Goal: Task Accomplishment & Management: Use online tool/utility

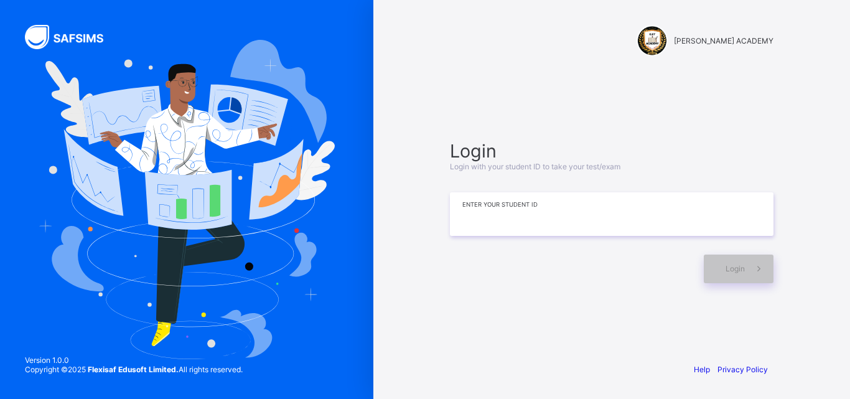
click at [620, 209] on input at bounding box center [612, 214] width 324 height 44
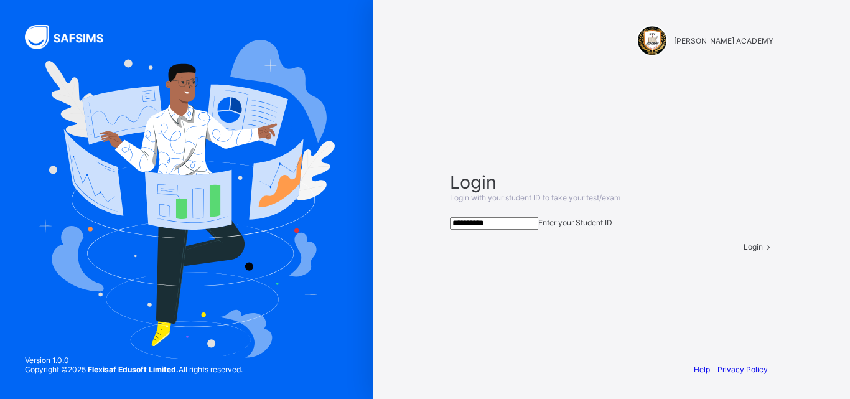
type input "**********"
click at [744, 251] on span "Login" at bounding box center [753, 246] width 19 height 9
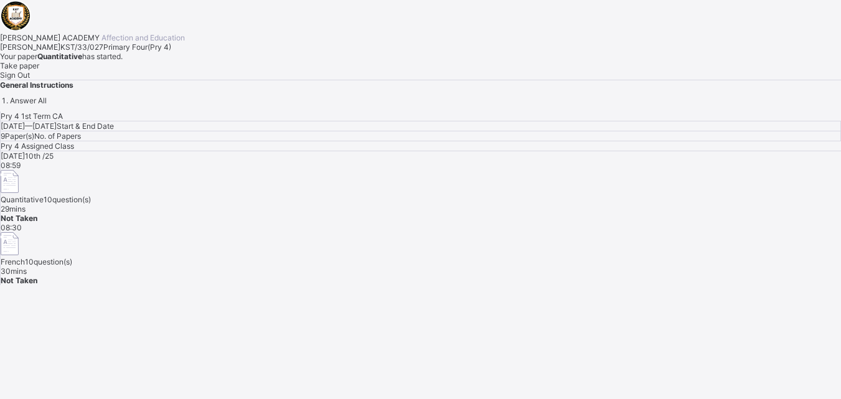
click at [149, 70] on div "Take paper" at bounding box center [420, 65] width 841 height 9
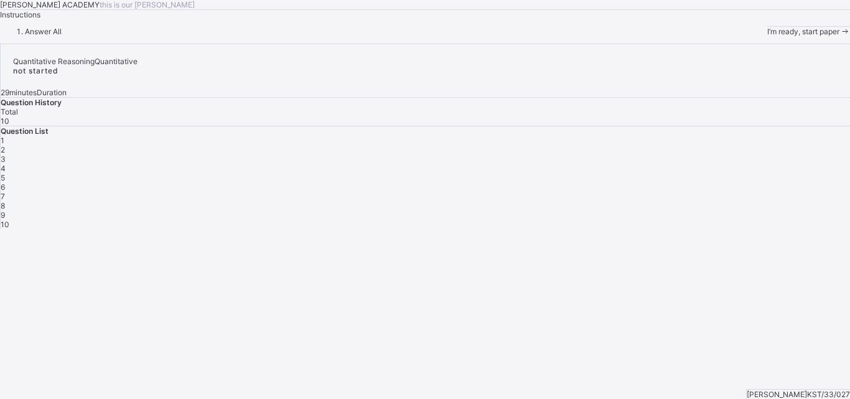
click at [768, 36] on div "I’m ready, start paper" at bounding box center [809, 31] width 83 height 9
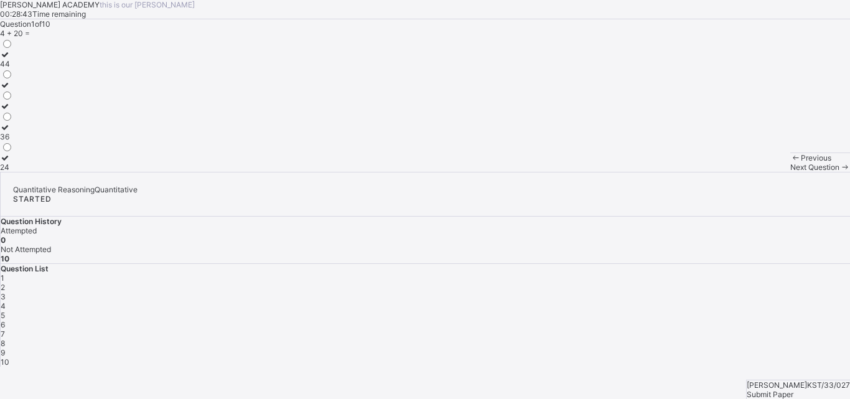
click at [13, 172] on div "24" at bounding box center [6, 166] width 13 height 9
click at [791, 172] on div "Next Question" at bounding box center [821, 166] width 60 height 9
click at [18, 151] on div "102" at bounding box center [9, 145] width 18 height 9
click at [791, 172] on div "Next Question" at bounding box center [821, 166] width 60 height 9
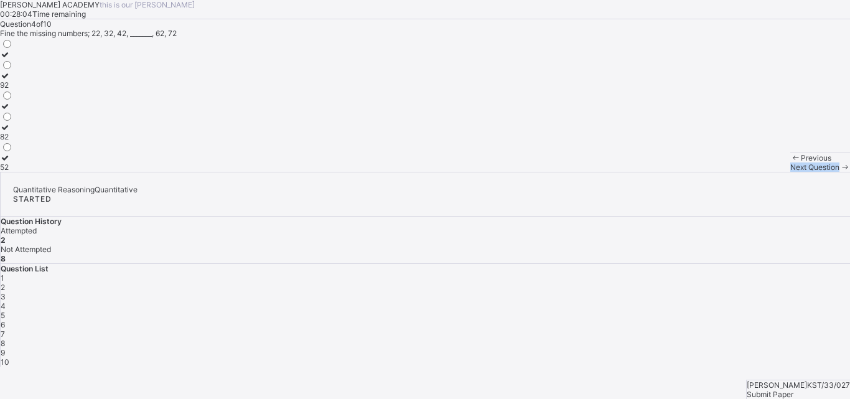
click at [791, 172] on div "Next Question" at bounding box center [821, 166] width 60 height 9
click at [687, 292] on div "3" at bounding box center [426, 296] width 850 height 9
click at [13, 120] on label "50" at bounding box center [6, 110] width 13 height 19
click at [791, 172] on div "Next Question" at bounding box center [821, 166] width 60 height 9
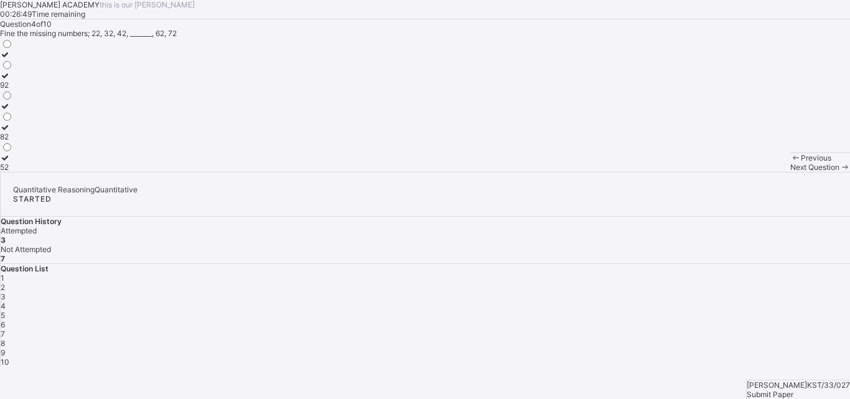
click at [13, 172] on label "52" at bounding box center [6, 162] width 13 height 19
click at [791, 172] on div "Next Question" at bounding box center [821, 166] width 60 height 9
click at [11, 59] on icon at bounding box center [5, 54] width 11 height 9
click at [791, 172] on div "Next Question" at bounding box center [821, 166] width 60 height 9
click at [20, 129] on label "330" at bounding box center [10, 120] width 20 height 19
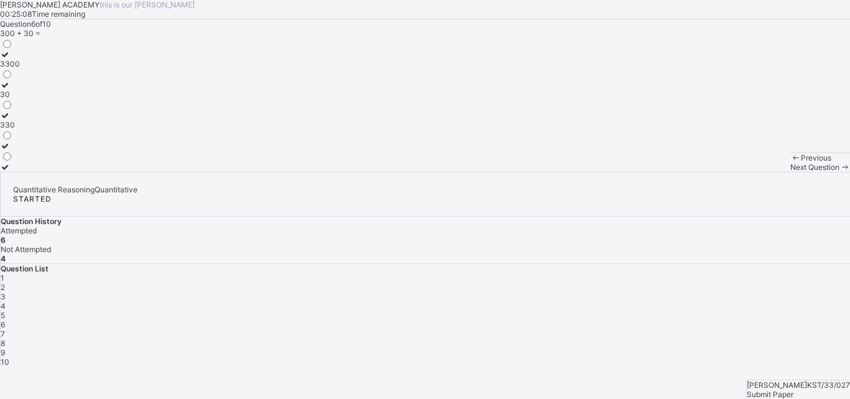
click at [685, 357] on div "10" at bounding box center [426, 361] width 850 height 9
click at [13, 68] on label "50" at bounding box center [6, 59] width 13 height 19
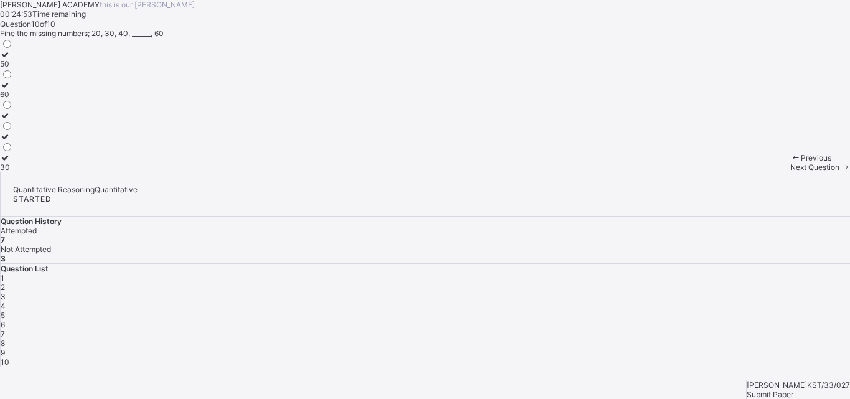
click at [654, 348] on div "9" at bounding box center [426, 352] width 850 height 9
click at [14, 172] on label "70" at bounding box center [7, 162] width 14 height 19
click at [621, 339] on div "8" at bounding box center [426, 343] width 850 height 9
click at [815, 329] on div "7" at bounding box center [426, 333] width 850 height 9
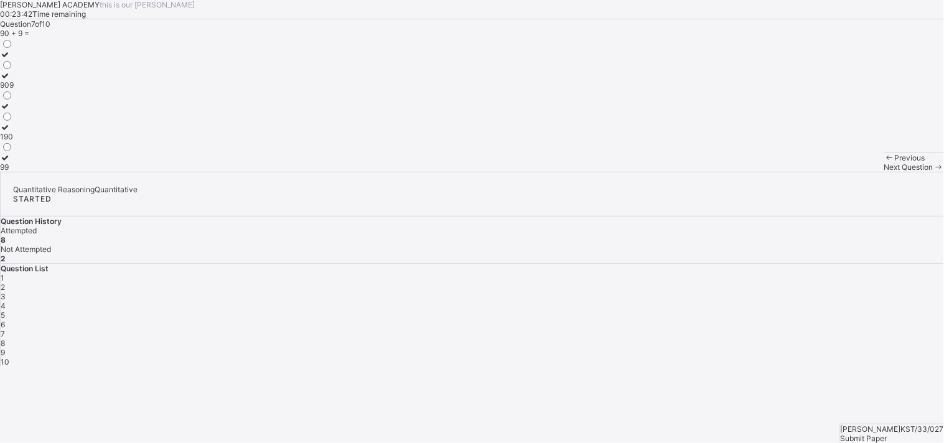
click at [14, 172] on label "99" at bounding box center [7, 162] width 14 height 19
click at [716, 339] on div "8" at bounding box center [473, 343] width 944 height 9
click at [812, 301] on div "4" at bounding box center [473, 305] width 944 height 9
click at [848, 311] on div "5" at bounding box center [473, 315] width 944 height 9
click at [850, 273] on div "1 2 3 4 5 6 7 8 9 10" at bounding box center [473, 319] width 944 height 93
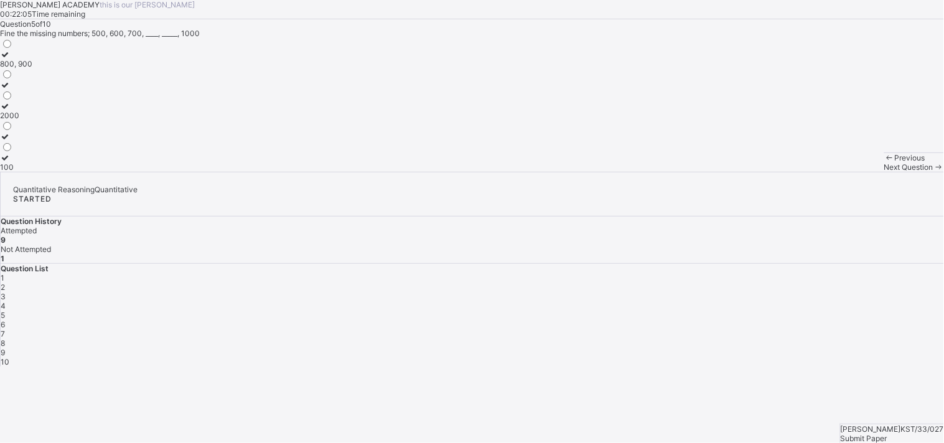
click at [850, 320] on div "6" at bounding box center [473, 324] width 944 height 9
click at [850, 273] on div "1 2 3 4 5 6 7 8 9 10" at bounding box center [473, 319] width 944 height 93
click at [850, 329] on div "7" at bounding box center [473, 333] width 944 height 9
click at [716, 278] on div "1 2 3 4 5 6 7 8 9 10" at bounding box center [473, 319] width 944 height 93
click at [715, 339] on div "8" at bounding box center [473, 343] width 944 height 9
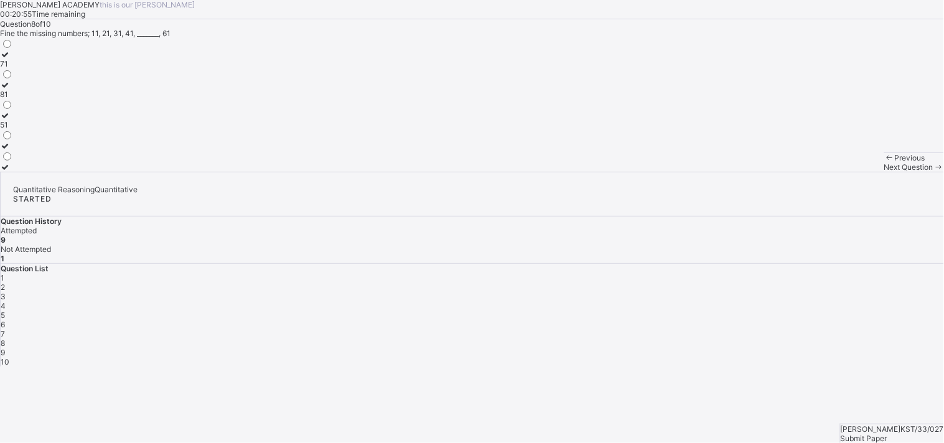
click at [13, 172] on div at bounding box center [6, 172] width 13 height 0
click at [850, 172] on div "Next Question" at bounding box center [915, 166] width 60 height 9
click at [850, 398] on div "Submit Paper" at bounding box center [892, 438] width 103 height 9
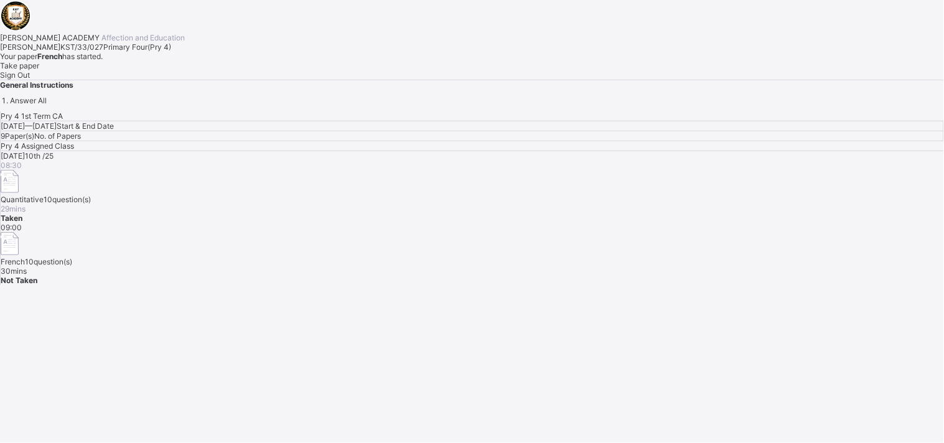
click at [142, 70] on div "Take paper" at bounding box center [472, 65] width 944 height 9
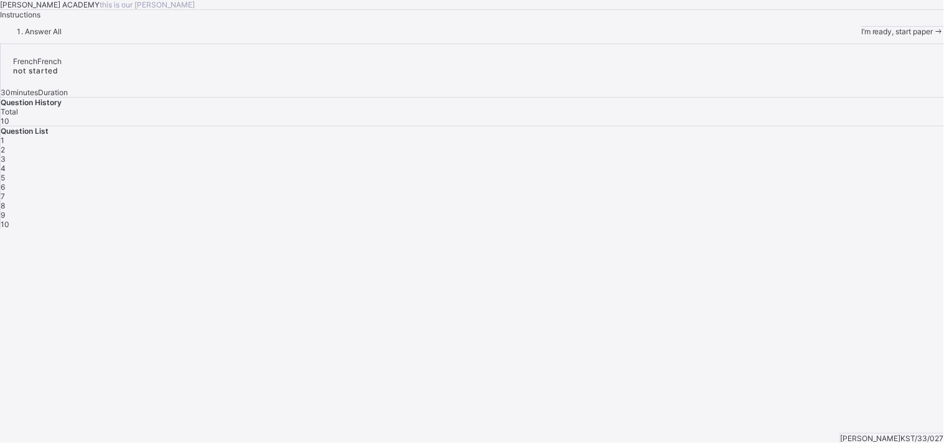
click at [850, 36] on div "I’m ready, start paper" at bounding box center [903, 31] width 83 height 9
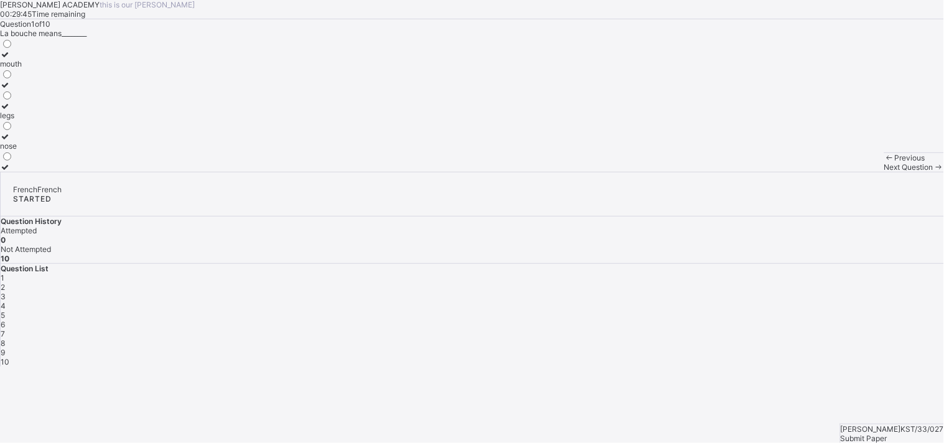
click at [22, 68] on label "mouth" at bounding box center [11, 59] width 22 height 19
click at [850, 172] on div "Next Question" at bounding box center [915, 166] width 60 height 9
click at [67, 90] on div at bounding box center [49, 84] width 99 height 9
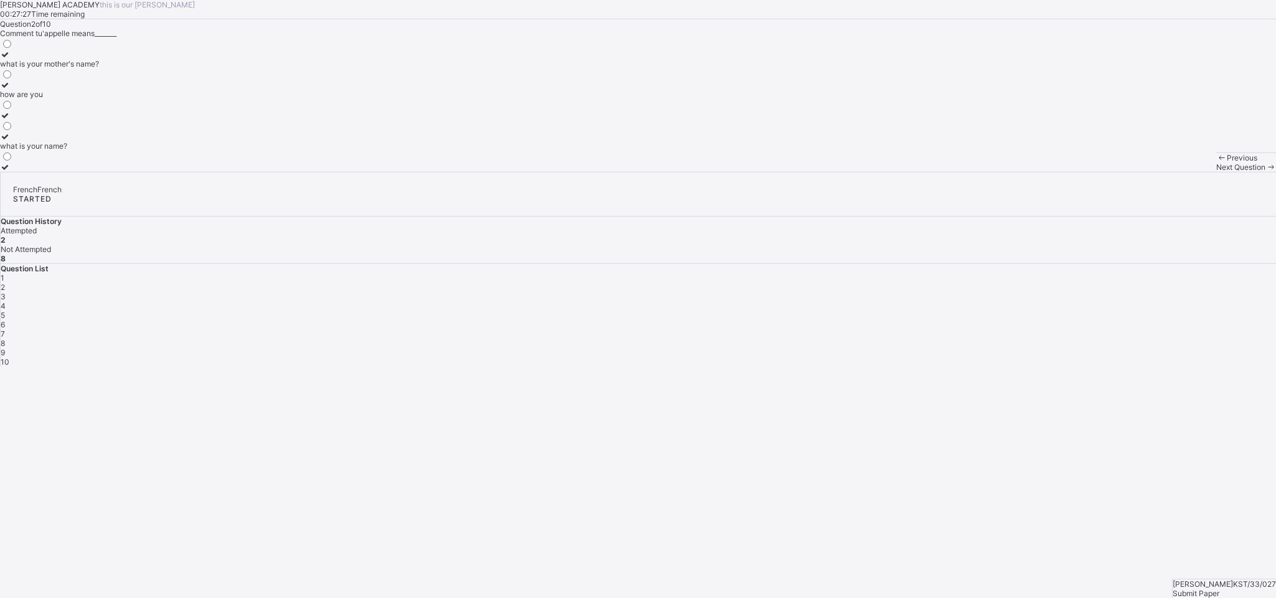
click at [850, 172] on div "Previous Next Question" at bounding box center [1246, 162] width 60 height 19
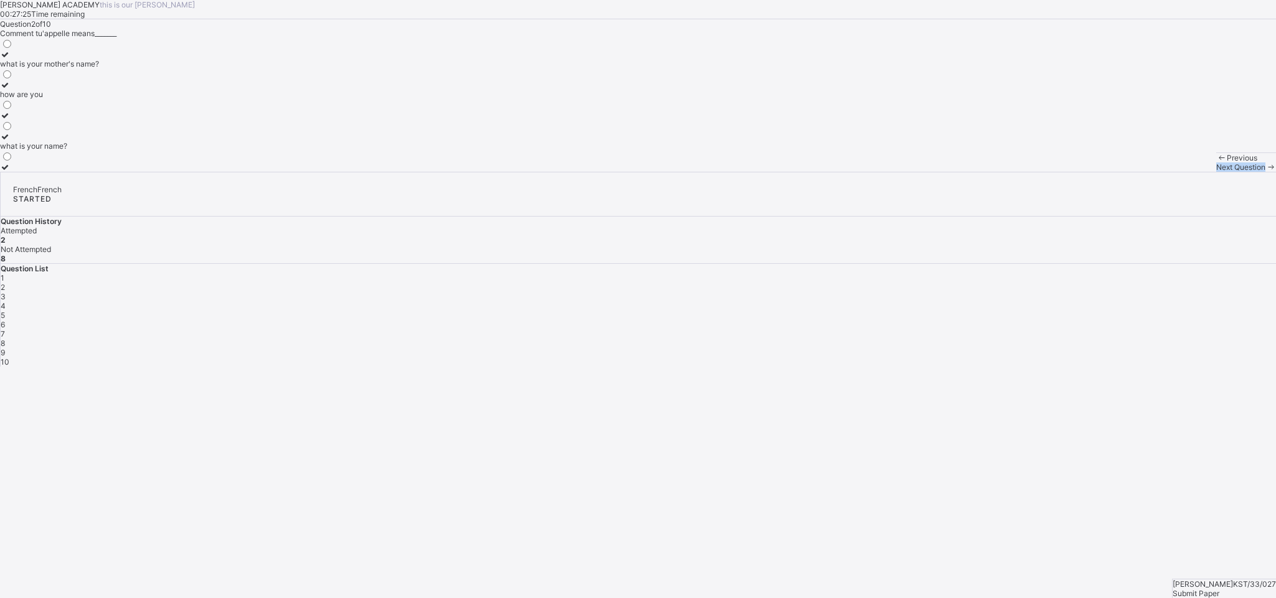
click at [850, 172] on div "Previous Next Question" at bounding box center [1246, 162] width 60 height 19
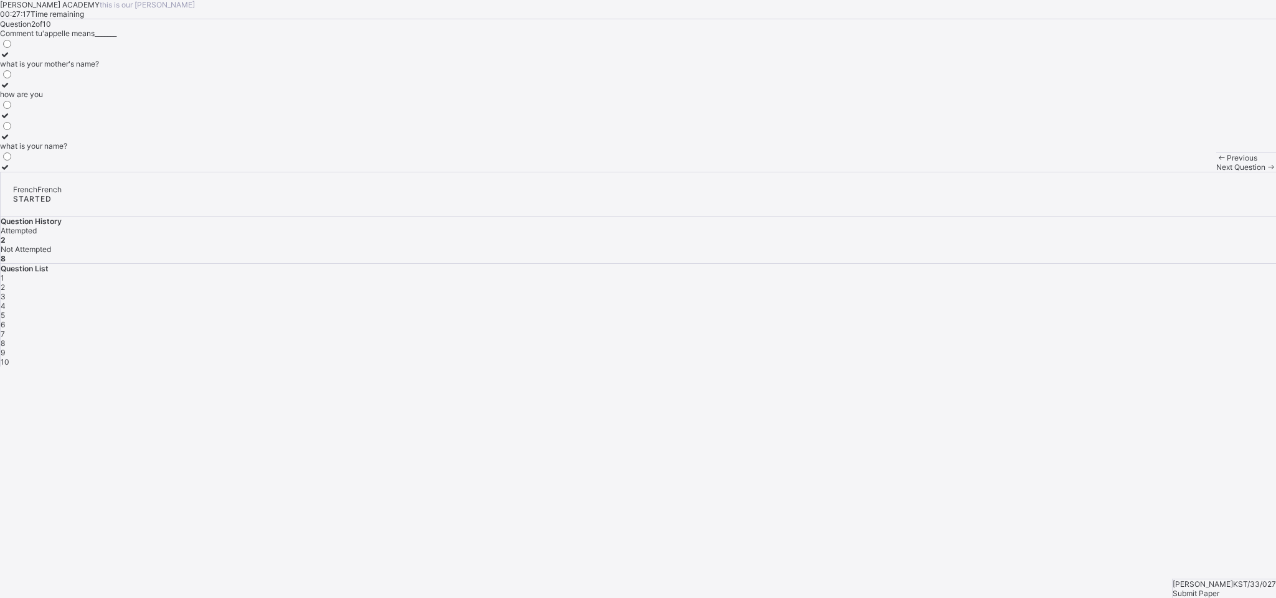
click at [850, 292] on div "3" at bounding box center [638, 296] width 1275 height 9
click at [61, 111] on div at bounding box center [30, 111] width 61 height 0
click at [850, 172] on div "Previous Next Question" at bounding box center [1246, 162] width 60 height 19
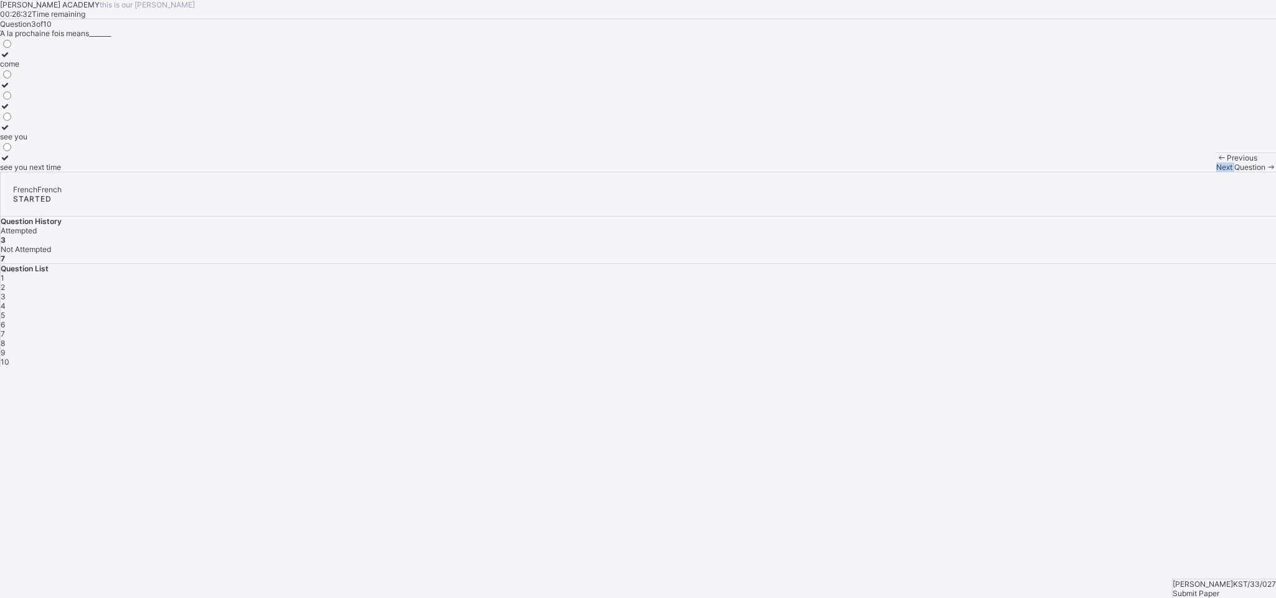
click at [850, 172] on div "Previous Next Question" at bounding box center [1246, 162] width 60 height 19
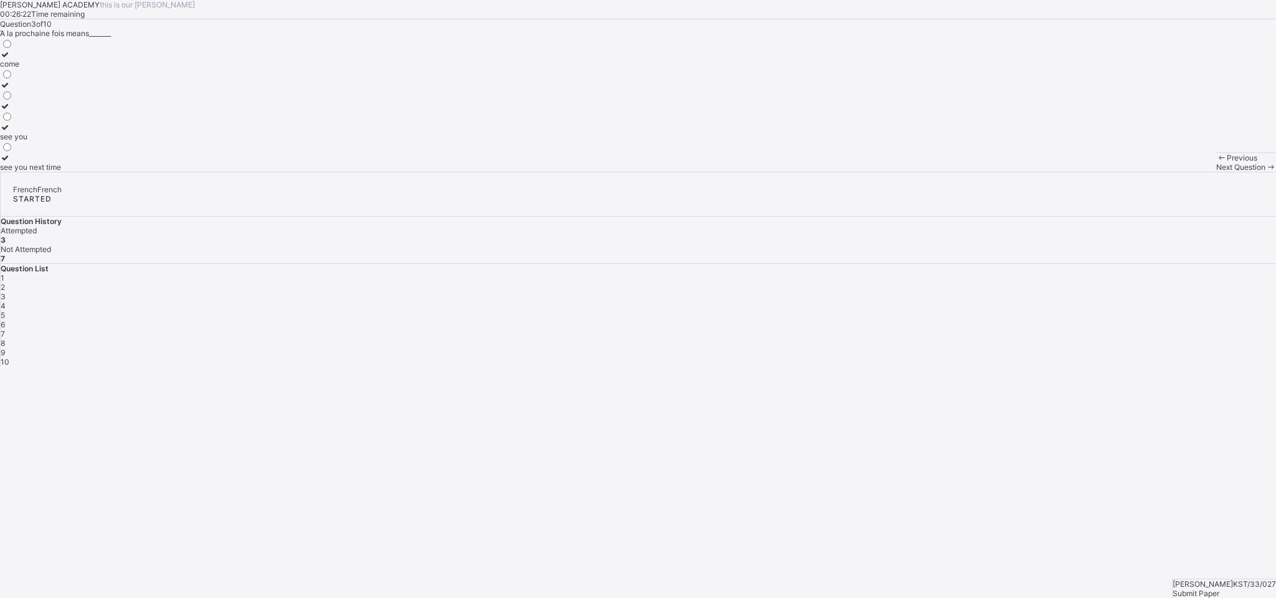
click at [850, 273] on div "1 2 3 4 5 6 7 8 9 10" at bounding box center [638, 319] width 1275 height 93
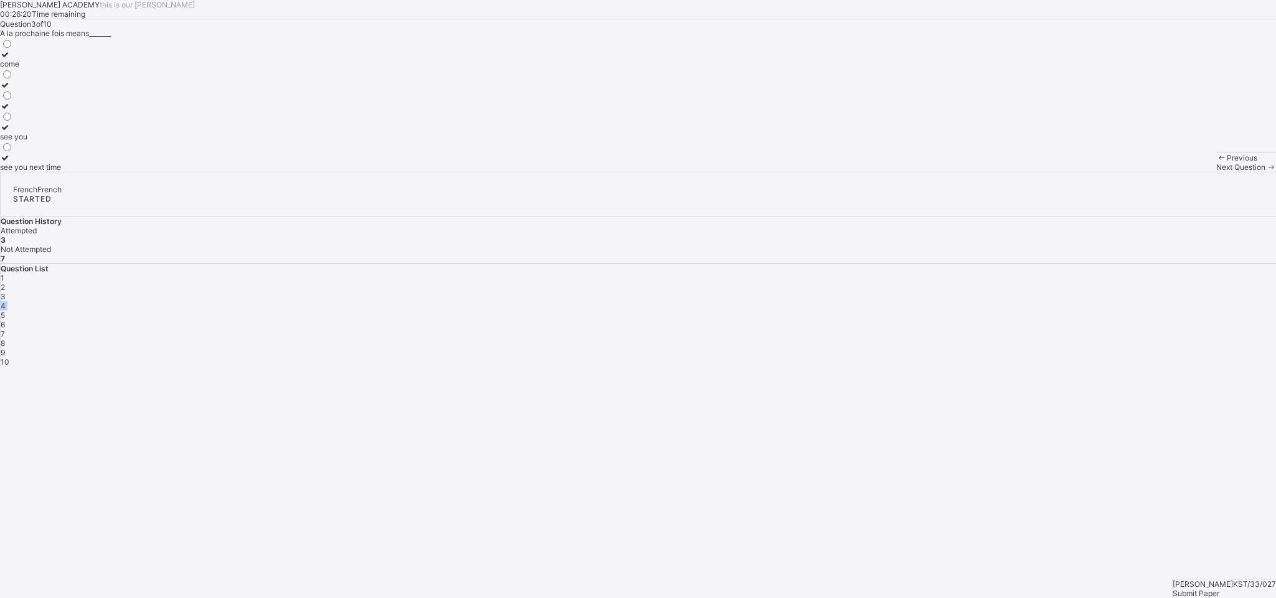
click at [850, 273] on div "1 2 3 4 5 6 7 8 9 10" at bounding box center [638, 319] width 1275 height 93
click at [850, 264] on div "Question List 1 2 3 4 5 6 7 8 9 10" at bounding box center [638, 315] width 1275 height 103
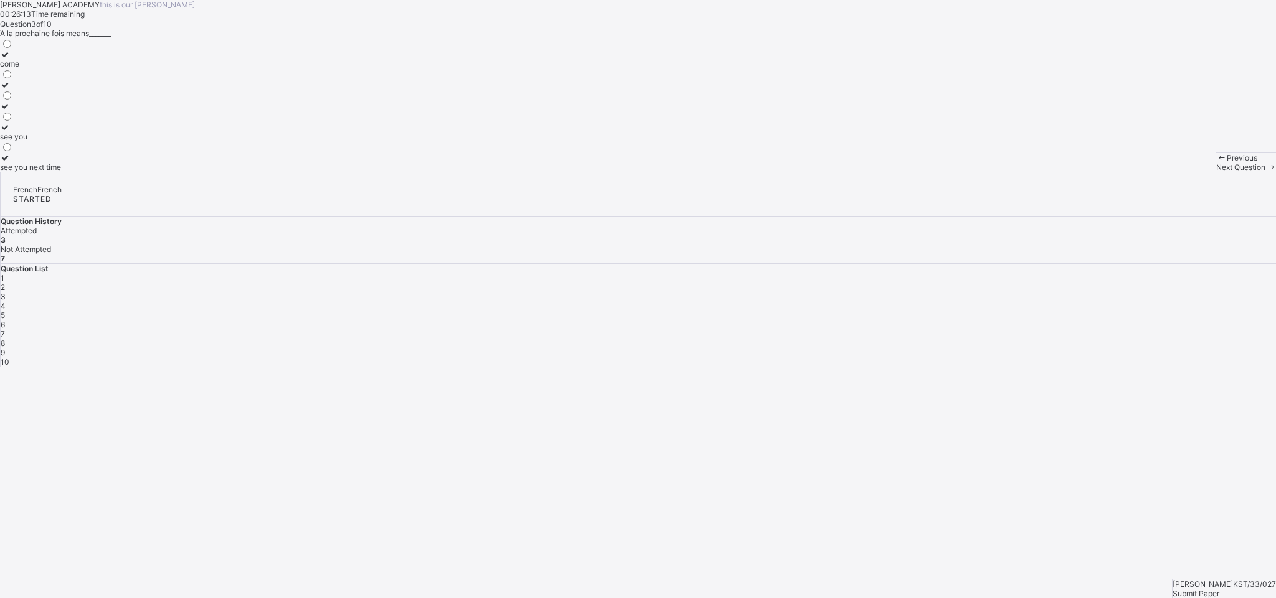
click at [850, 264] on div "Question List 1 2 3 4 5 6 7 8 9 10" at bounding box center [638, 315] width 1275 height 103
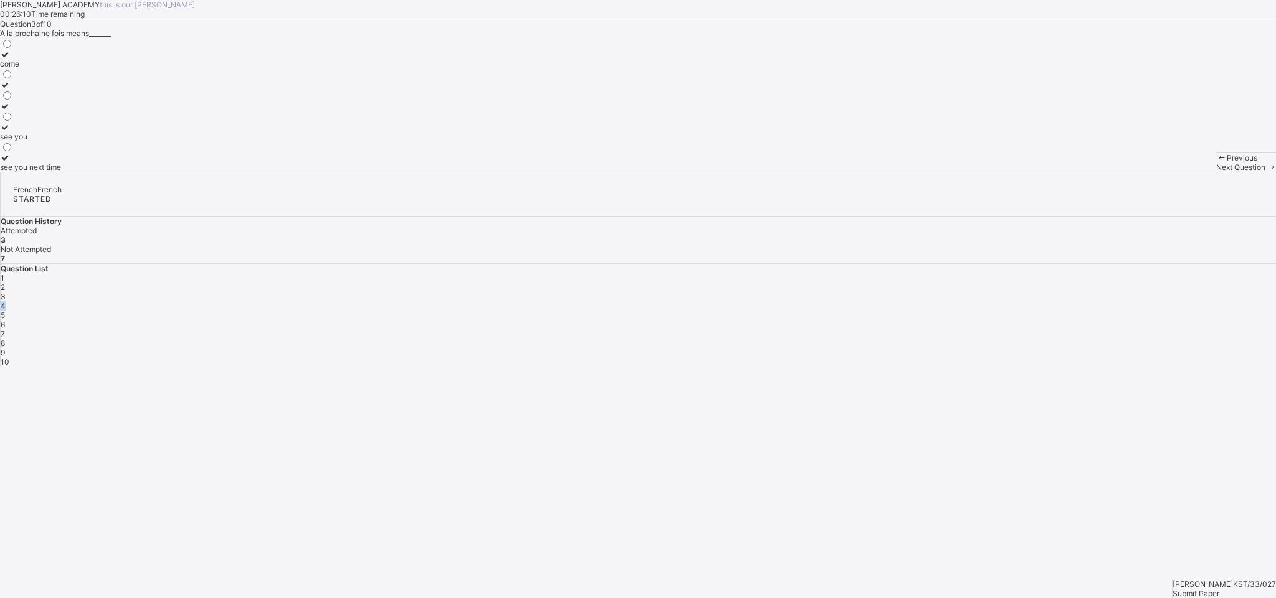
click at [850, 264] on div "Question List 1 2 3 4 5 6 7 8 9 10" at bounding box center [638, 315] width 1275 height 103
drag, startPoint x: 1143, startPoint y: 243, endPoint x: 1151, endPoint y: 260, distance: 19.2
click at [850, 264] on div "Question List 1 2 3 4 5 6 7 8 9 10" at bounding box center [638, 315] width 1275 height 103
click at [850, 301] on div "4" at bounding box center [638, 305] width 1275 height 9
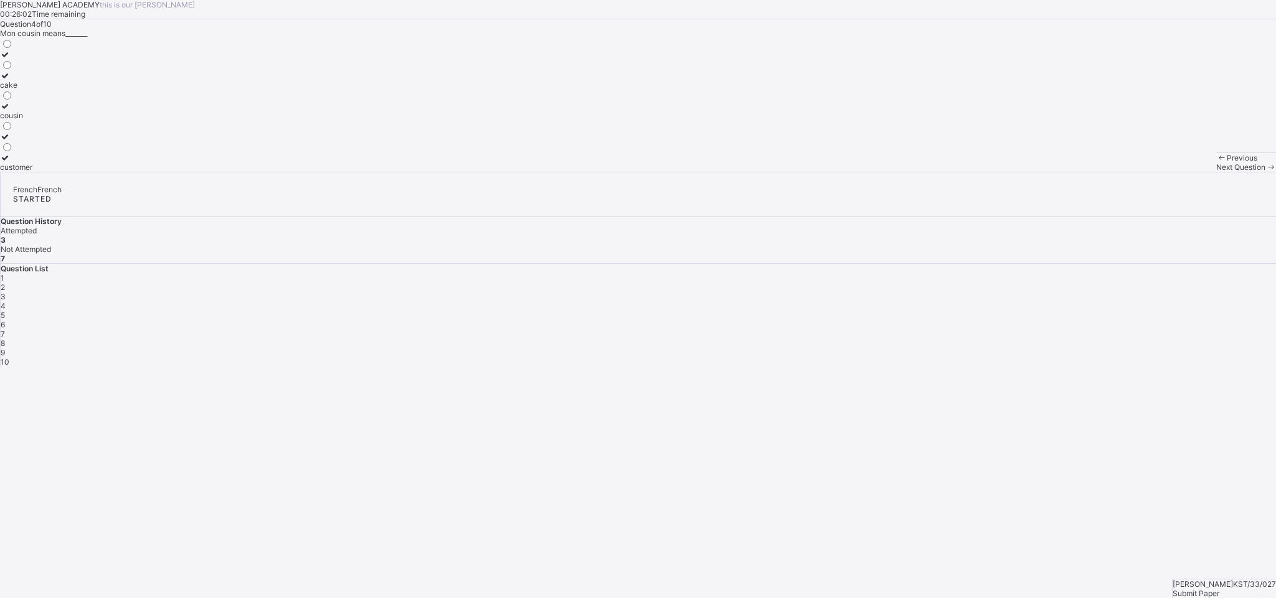
click at [850, 301] on div "4" at bounding box center [638, 305] width 1275 height 9
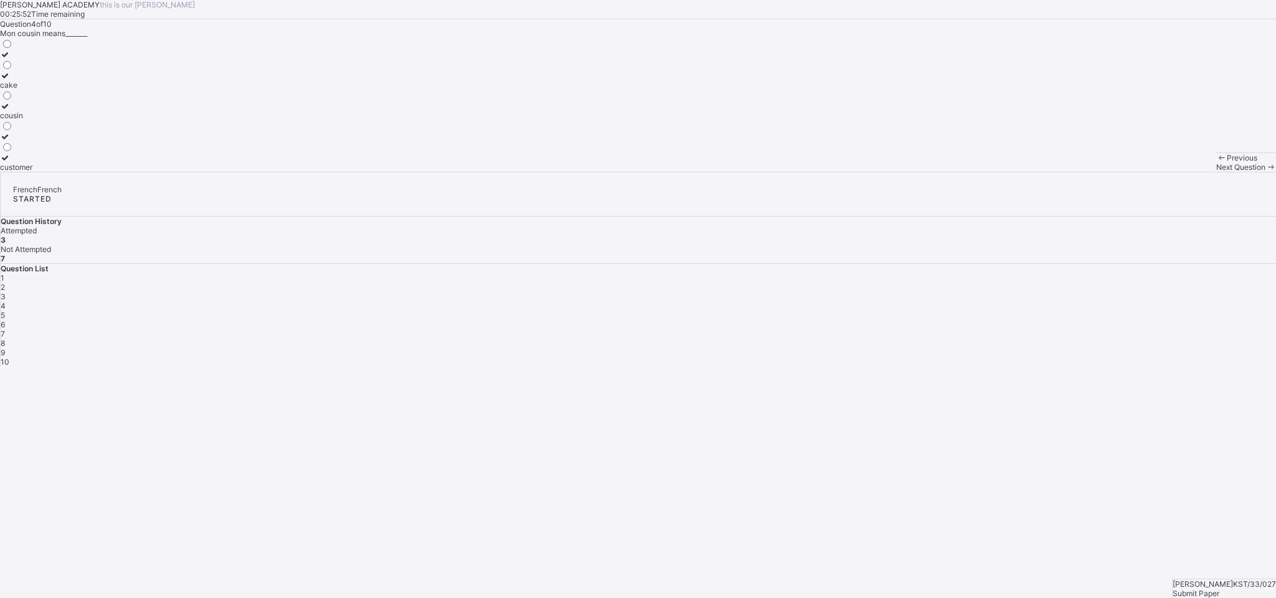
click at [32, 59] on div at bounding box center [16, 59] width 32 height 0
click at [850, 172] on div "Next Question" at bounding box center [1246, 166] width 60 height 9
click at [40, 172] on label at bounding box center [20, 166] width 40 height 9
click at [850, 172] on div "[PERSON_NAME] ACADEMY this is our [PERSON_NAME] 00:24:43 Time remaining Questio…" at bounding box center [638, 86] width 1276 height 172
click at [850, 172] on div "Next Question" at bounding box center [1246, 166] width 60 height 9
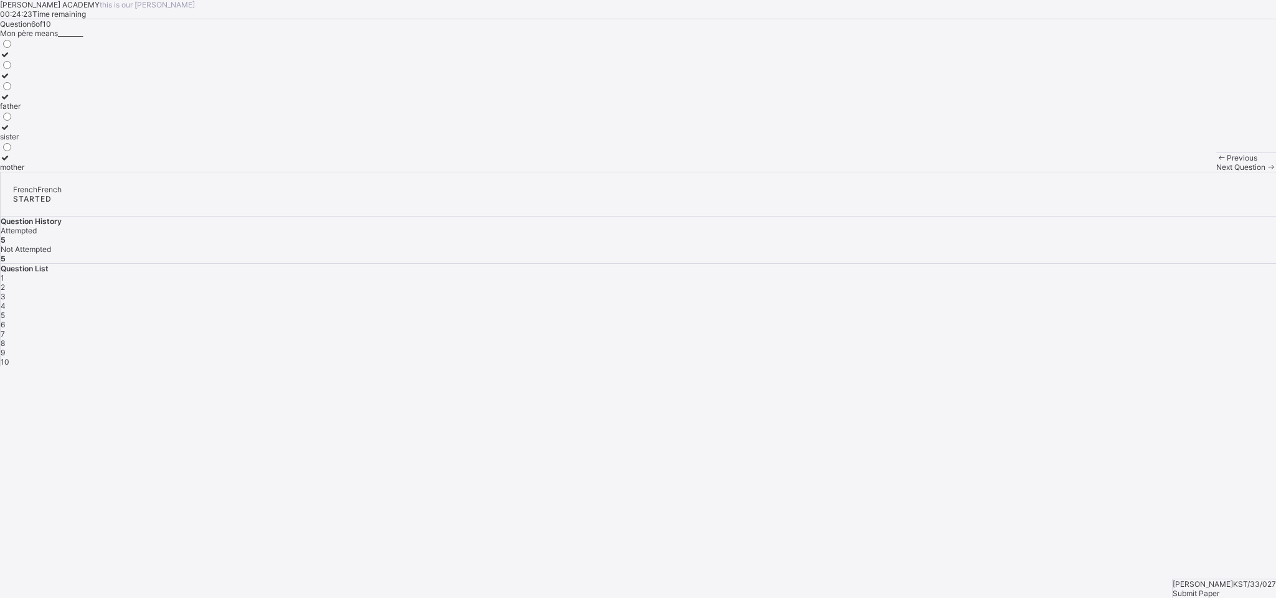
click at [24, 111] on label "father" at bounding box center [12, 101] width 24 height 19
click at [850, 172] on div "Next Question" at bounding box center [1246, 166] width 60 height 9
click at [24, 68] on label "mother" at bounding box center [12, 59] width 24 height 19
click at [818, 172] on div "[PERSON_NAME] ACADEMY this is our [PERSON_NAME] 00:23:11 Time remaining Questio…" at bounding box center [567, 86] width 1134 height 172
click at [850, 172] on div "Previous Next Question" at bounding box center [1104, 162] width 60 height 19
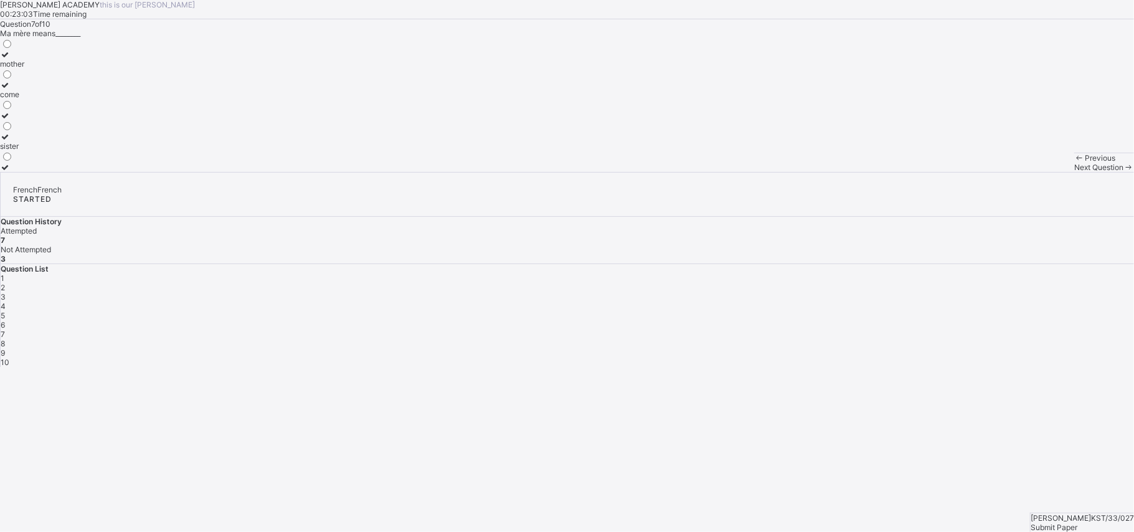
click at [850, 172] on div "Previous Next Question" at bounding box center [1104, 162] width 60 height 19
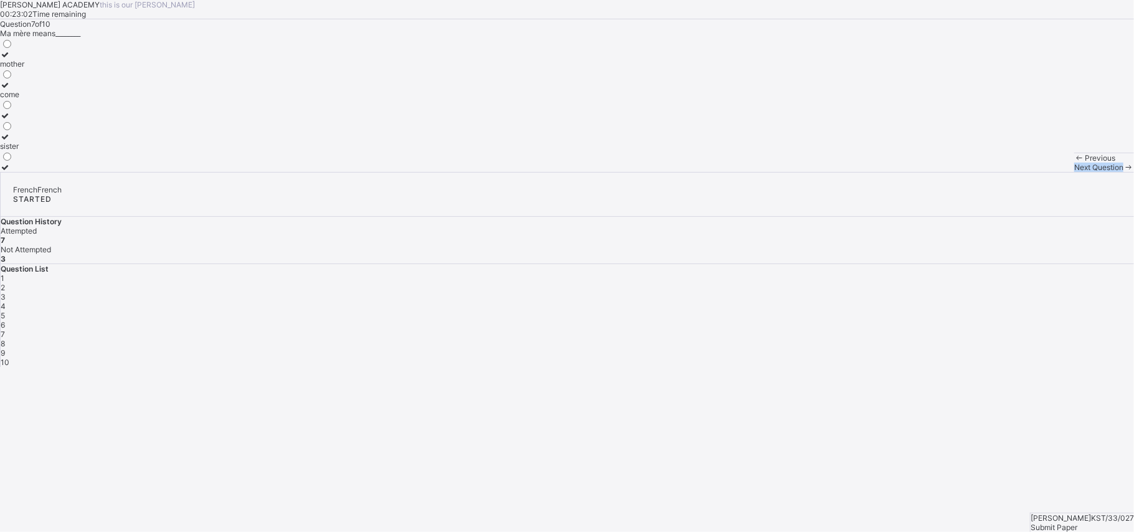
click at [850, 172] on div "Previous Next Question" at bounding box center [1104, 162] width 60 height 19
click at [850, 339] on div "8" at bounding box center [567, 343] width 1133 height 9
click at [54, 90] on label at bounding box center [27, 84] width 54 height 9
click at [850, 273] on div "1 2 3 4 5 6 7 8 9 10" at bounding box center [567, 319] width 1133 height 93
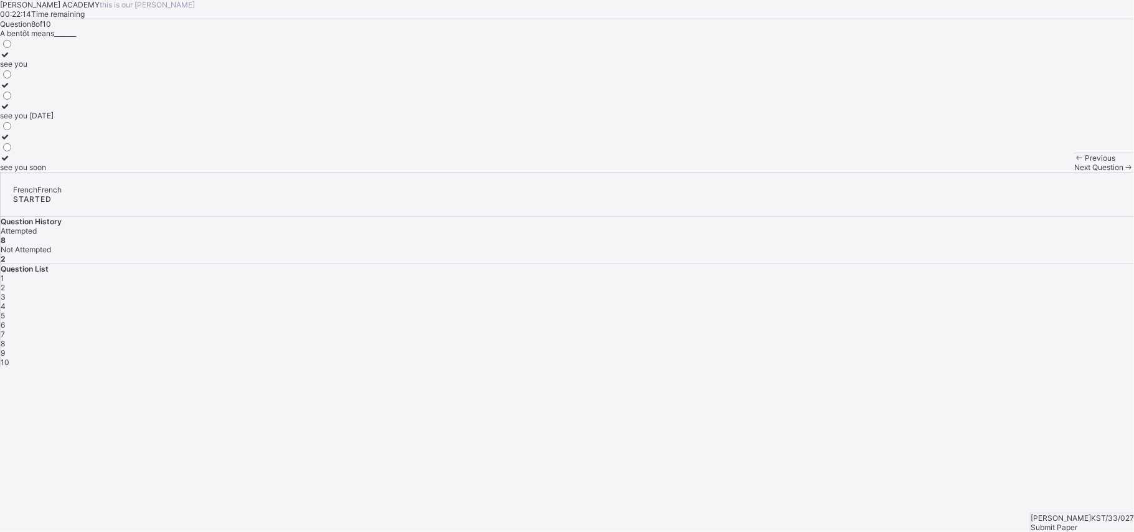
click at [850, 273] on div "1 2 3 4 5 6 7 8 9 10" at bounding box center [567, 319] width 1133 height 93
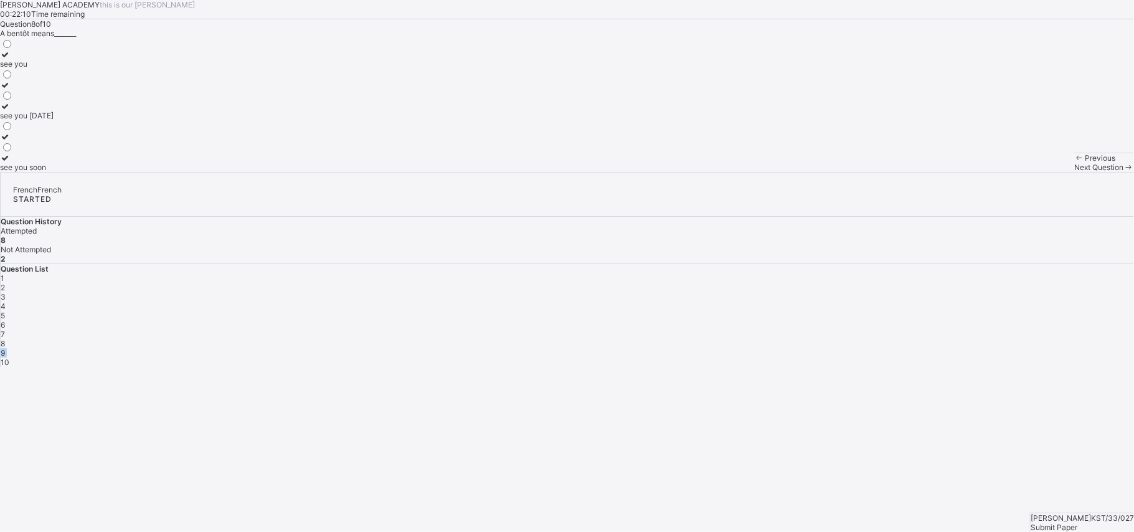
click at [850, 273] on div "1 2 3 4 5 6 7 8 9 10" at bounding box center [567, 319] width 1133 height 93
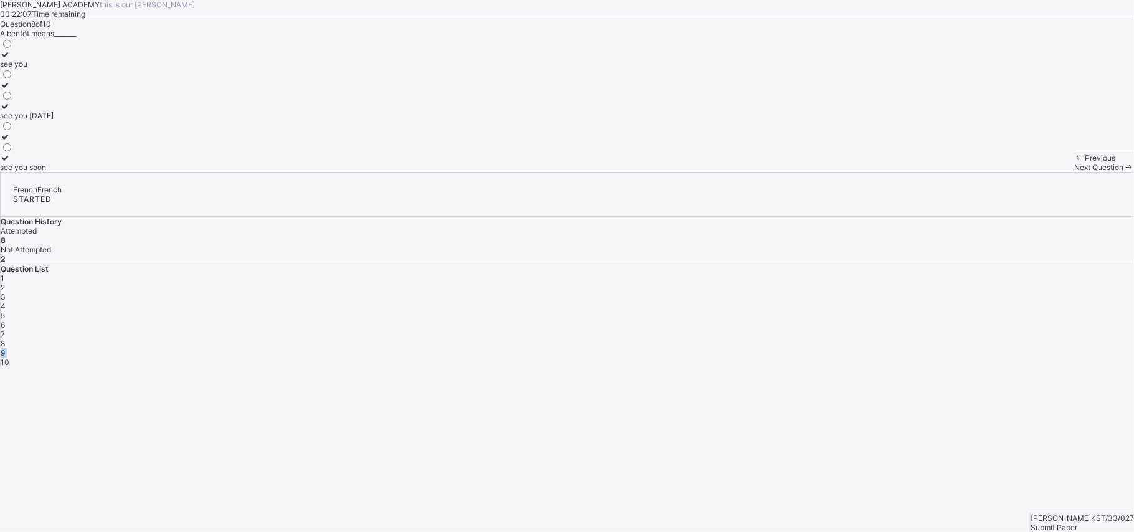
click at [850, 273] on div "1 2 3 4 5 6 7 8 9 10" at bounding box center [567, 319] width 1133 height 93
click at [850, 339] on div "8" at bounding box center [567, 343] width 1133 height 9
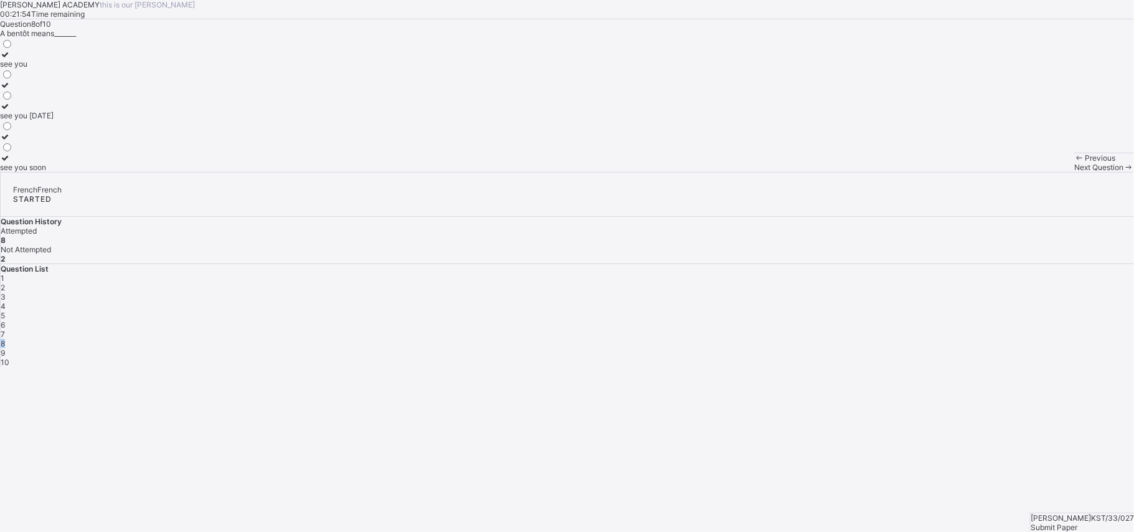
click at [850, 339] on div "8" at bounding box center [567, 343] width 1133 height 9
click at [850, 273] on div "1 2 3 4 5 6 7 8 9 10" at bounding box center [567, 319] width 1133 height 93
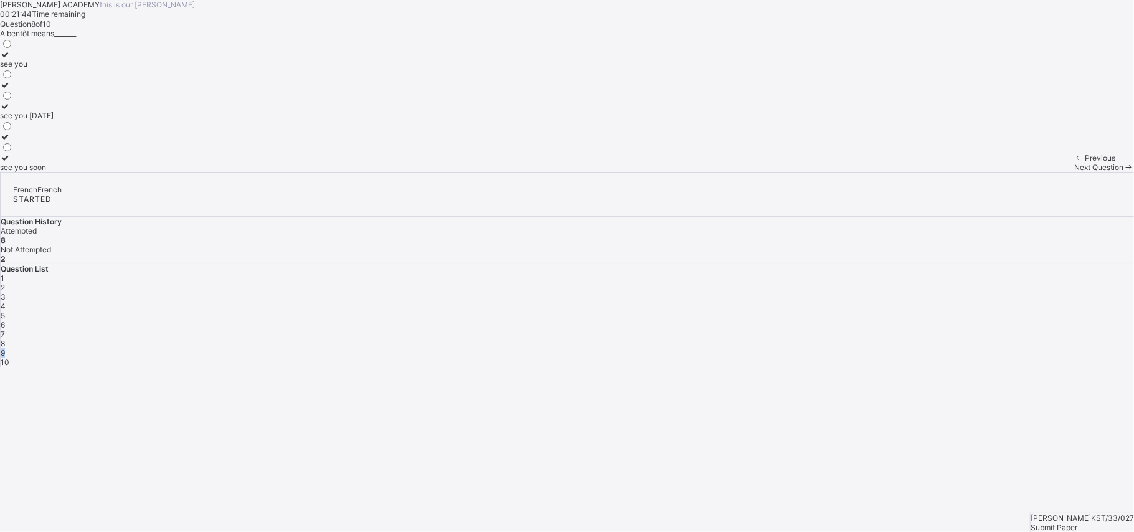
click at [850, 273] on div "1 2 3 4 5 6 7 8 9 10" at bounding box center [567, 319] width 1133 height 93
click at [850, 172] on div "Next Question" at bounding box center [1104, 166] width 60 height 9
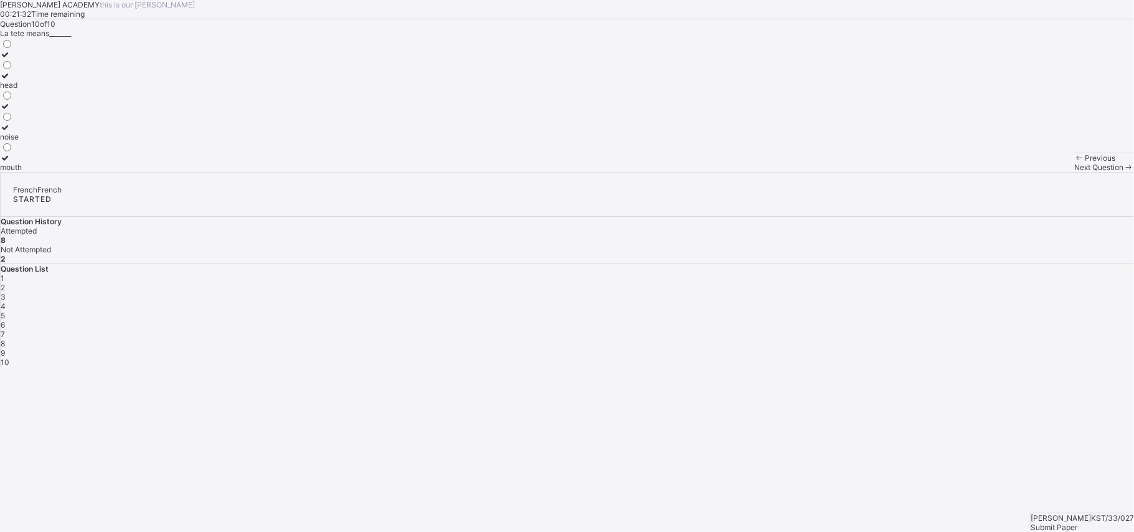
click at [22, 111] on div at bounding box center [11, 111] width 22 height 0
click at [850, 273] on div "1 2 3 4 5 6 7 8 9 10" at bounding box center [567, 319] width 1133 height 93
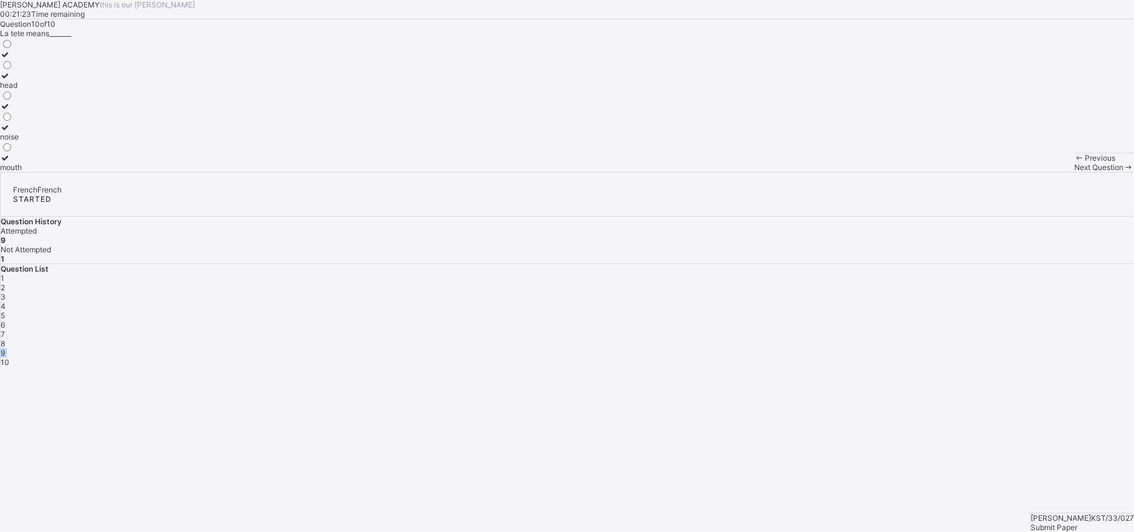
click at [850, 273] on div "1 2 3 4 5 6 7 8 9 10" at bounding box center [567, 319] width 1133 height 93
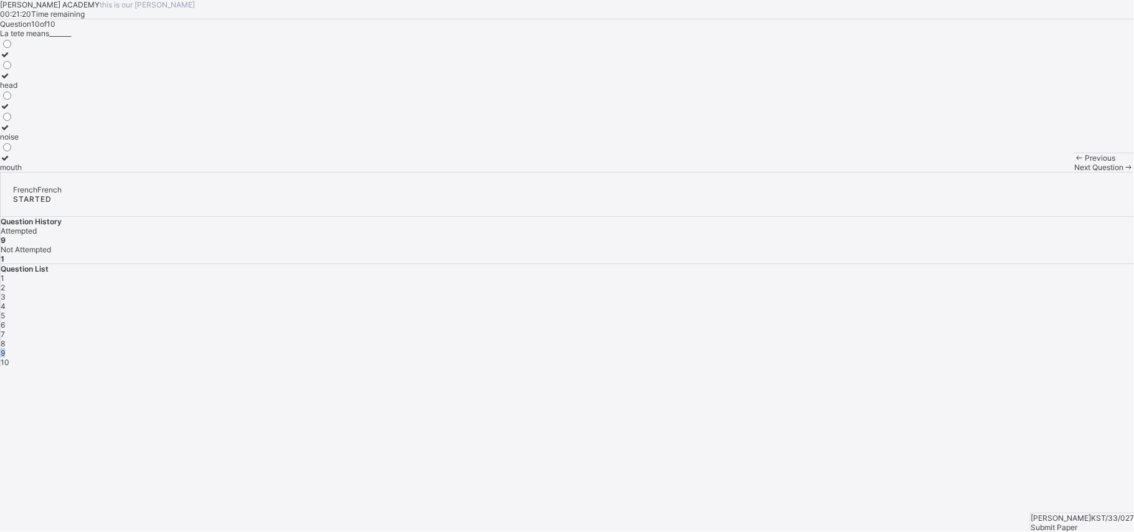
click at [850, 273] on div "1 2 3 4 5 6 7 8 9 10" at bounding box center [567, 319] width 1133 height 93
click at [850, 339] on div "8" at bounding box center [567, 343] width 1133 height 9
click at [850, 348] on div "9" at bounding box center [567, 352] width 1133 height 9
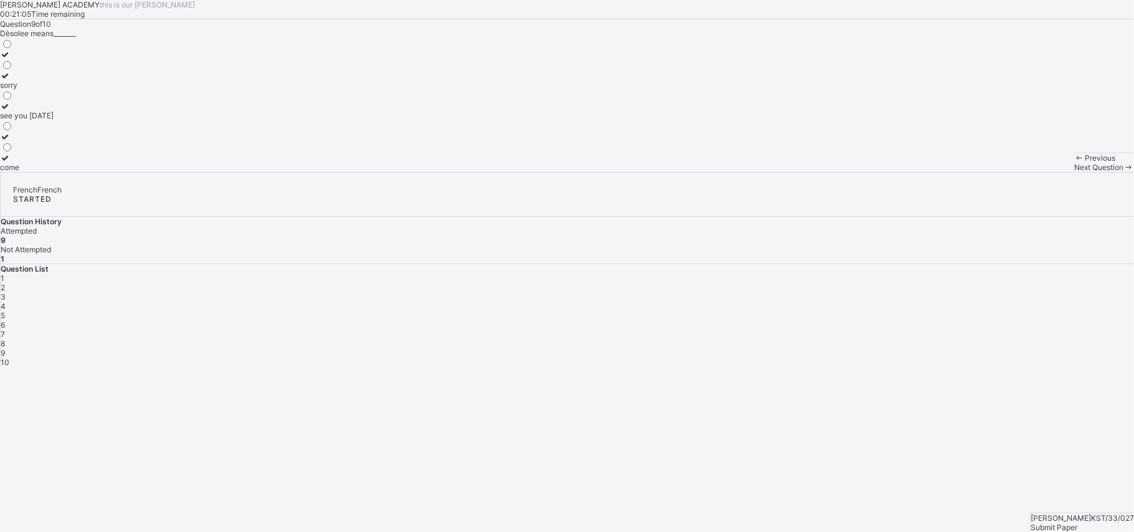
click at [54, 90] on div "sorry" at bounding box center [27, 84] width 54 height 9
click at [850, 398] on div "Submit Paper" at bounding box center [1081, 526] width 103 height 9
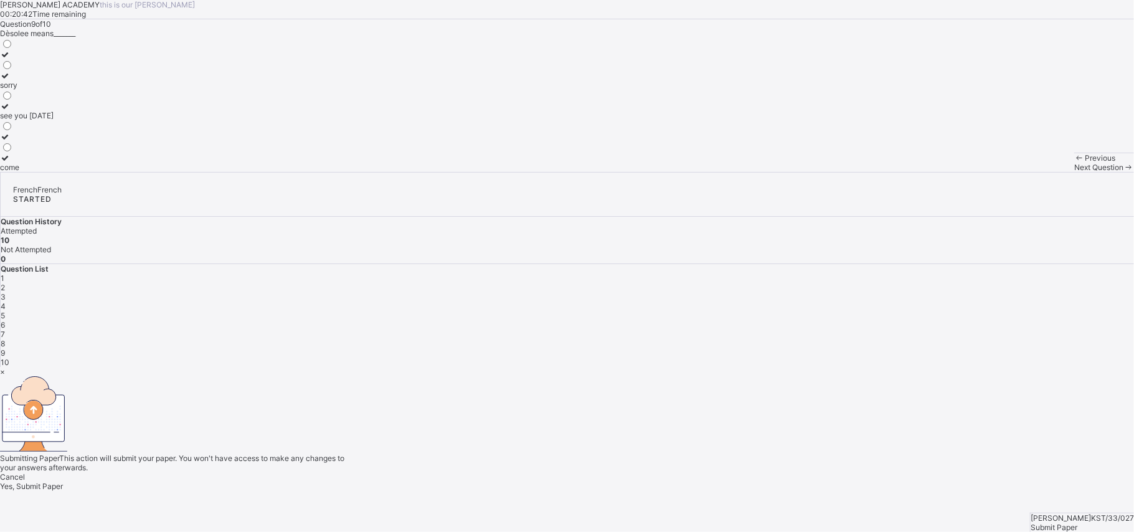
click at [746, 367] on div "×" at bounding box center [567, 371] width 1134 height 9
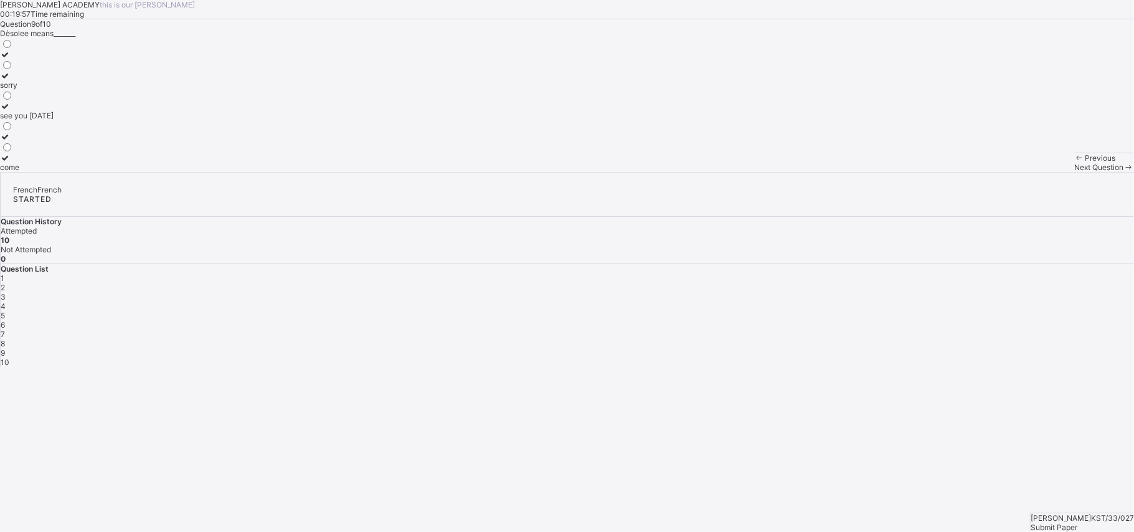
click at [850, 398] on div "Submit Paper" at bounding box center [1081, 526] width 103 height 9
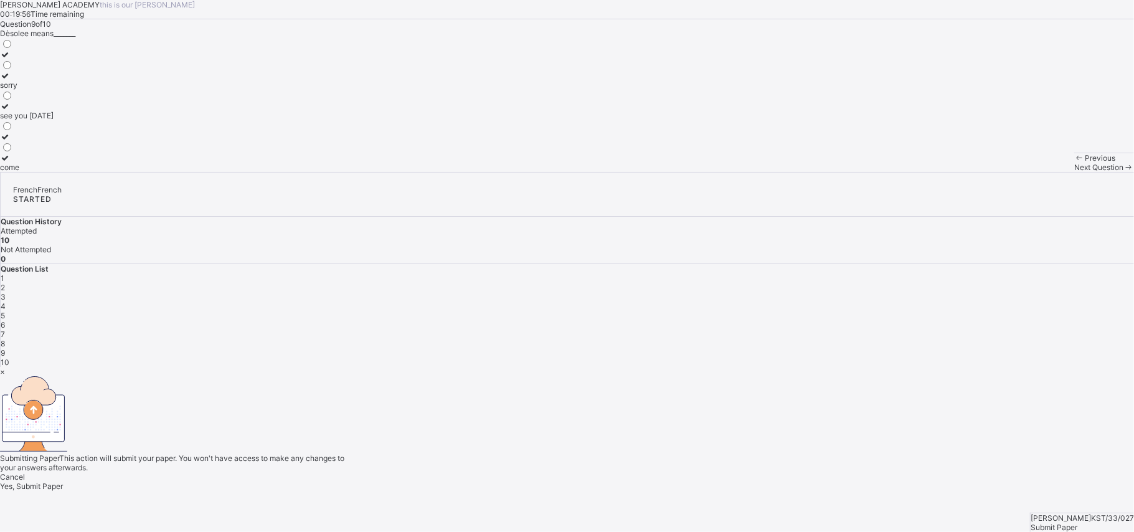
click at [850, 398] on div "× Submitting Paper This action will submit your paper. You won't have access to…" at bounding box center [567, 429] width 1134 height 124
click at [598, 398] on div "Yes, Submit Paper" at bounding box center [567, 485] width 1134 height 9
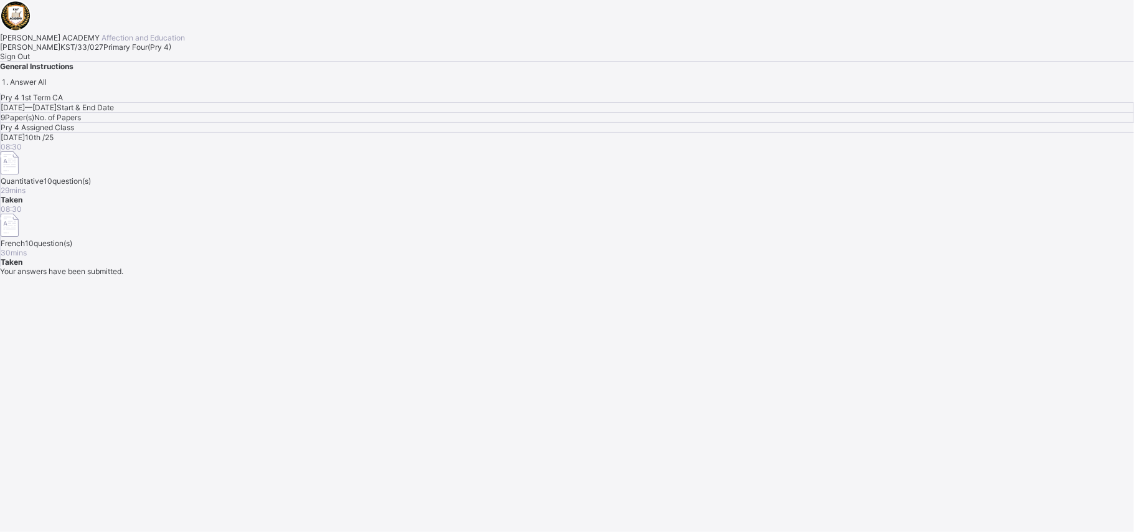
click at [30, 61] on span "Sign Out" at bounding box center [15, 56] width 30 height 9
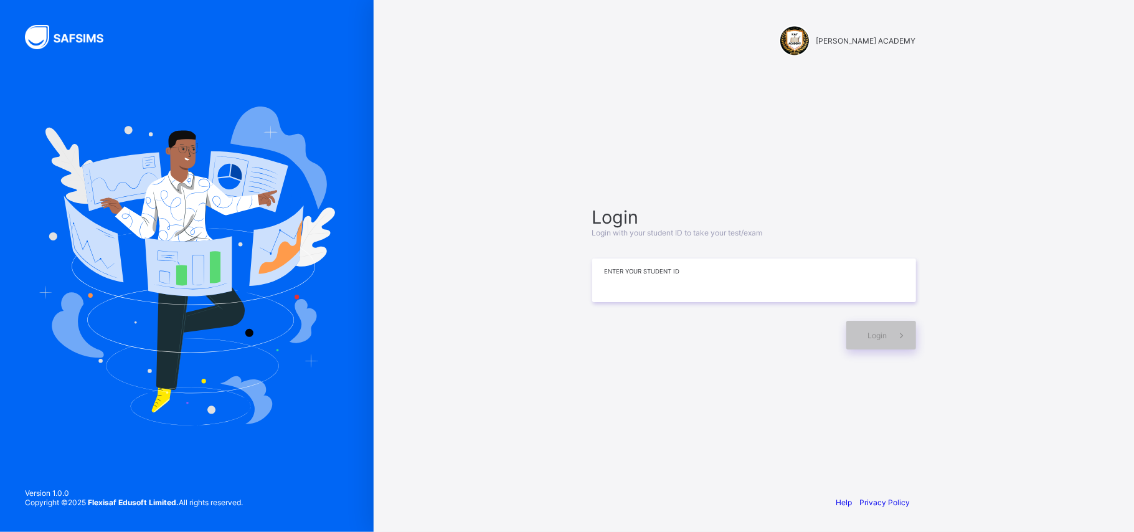
click at [778, 282] on input at bounding box center [754, 280] width 324 height 44
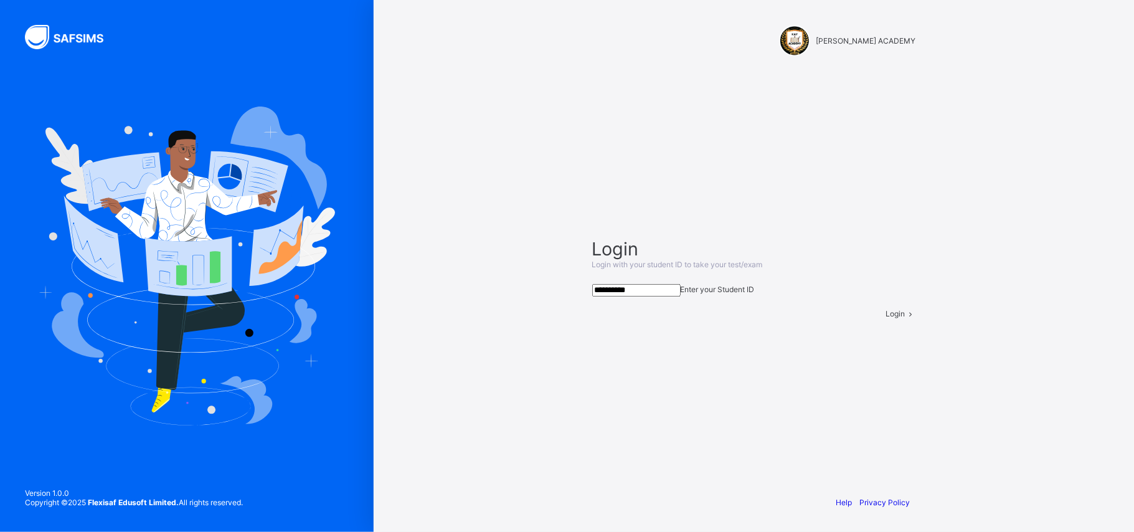
type input "**********"
click at [850, 318] on div "Login" at bounding box center [901, 313] width 30 height 9
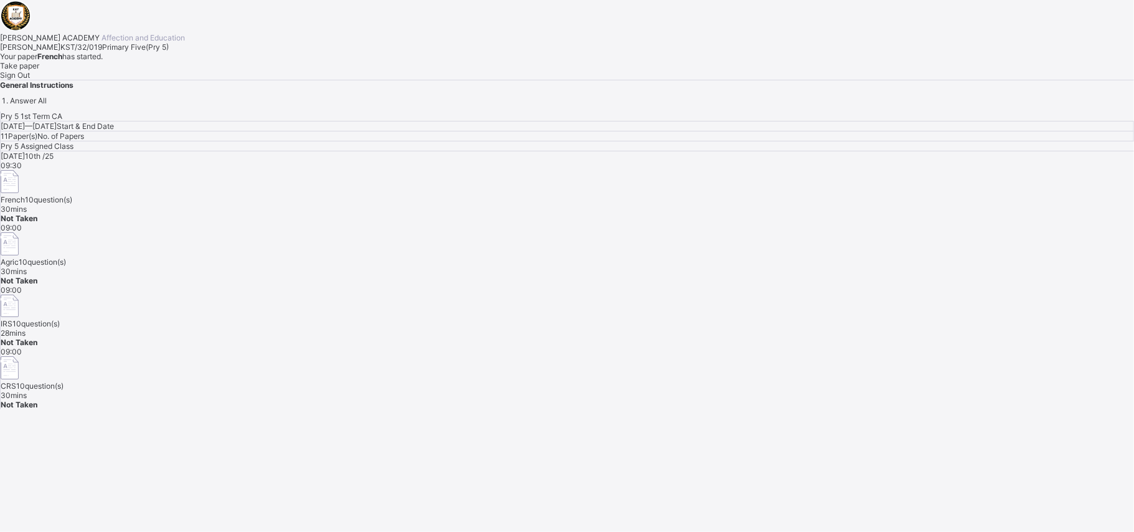
click at [161, 70] on div "Take paper" at bounding box center [567, 65] width 1134 height 9
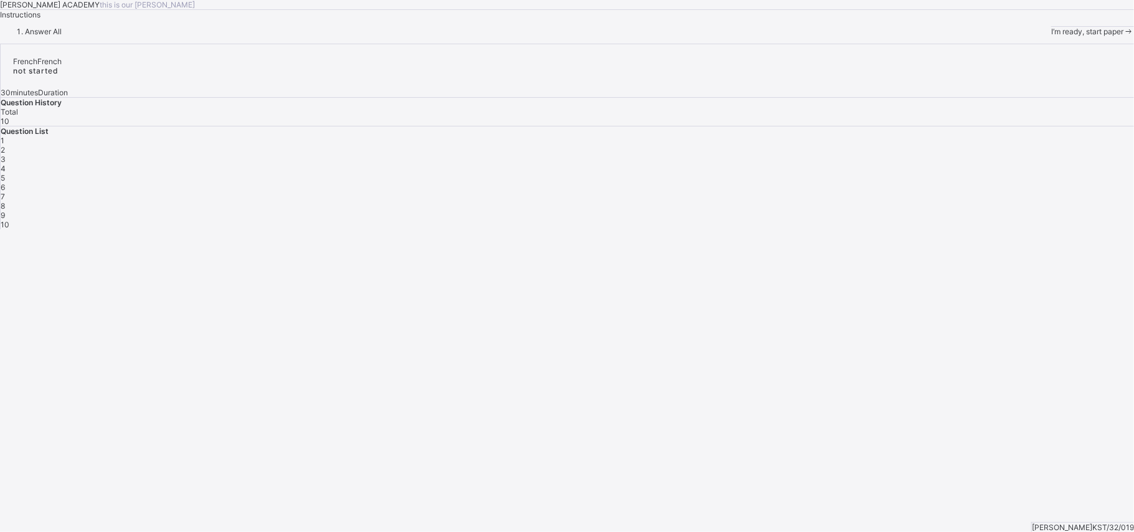
click at [850, 36] on div "I’m ready, start paper" at bounding box center [1092, 31] width 83 height 9
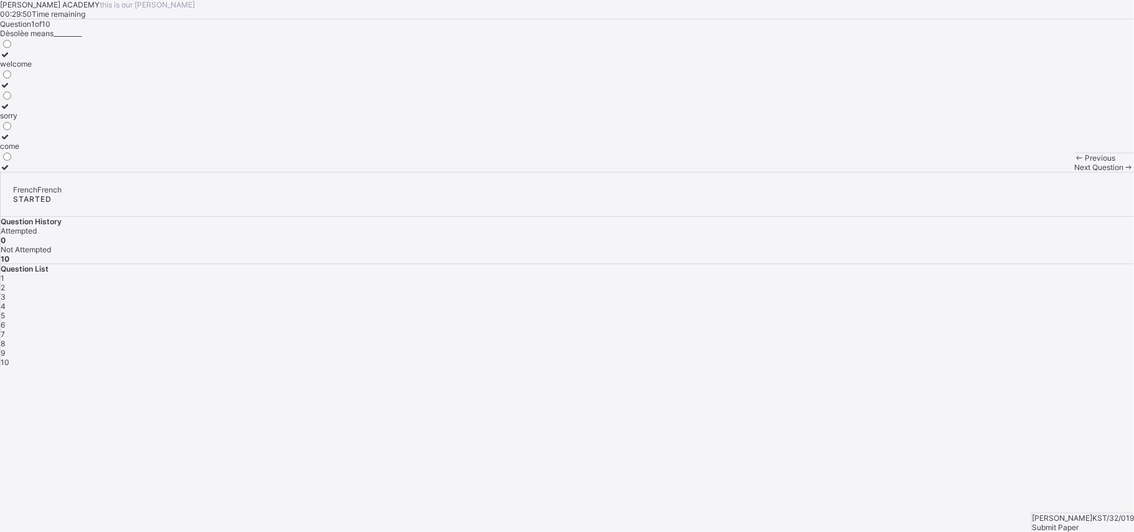
click at [32, 120] on label "sorry" at bounding box center [16, 110] width 32 height 19
click at [850, 172] on div "Previous Next Question" at bounding box center [1104, 162] width 60 height 19
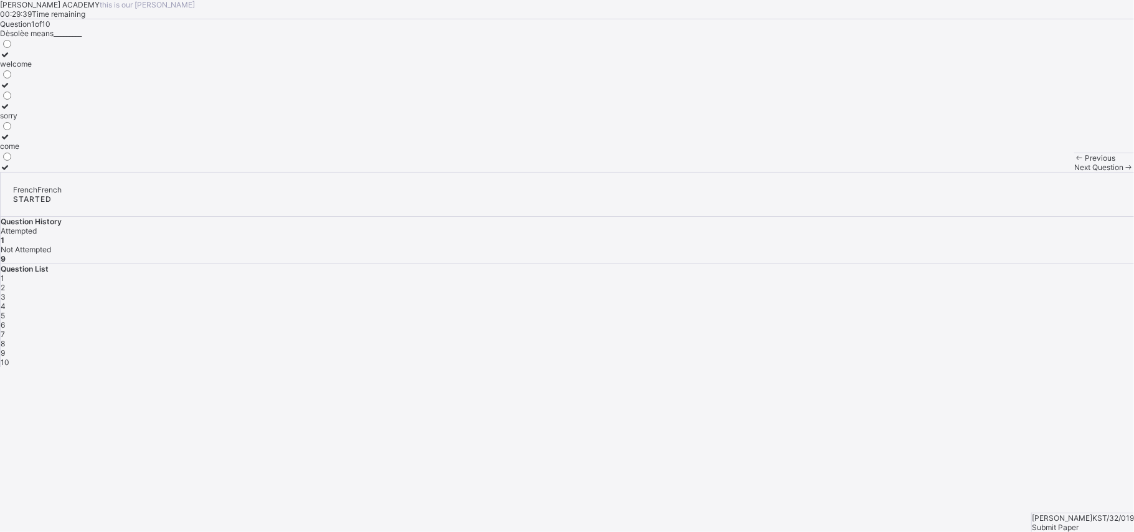
click at [850, 172] on div "Next Question" at bounding box center [1104, 166] width 60 height 9
click at [77, 162] on div "[GEOGRAPHIC_DATA] [GEOGRAPHIC_DATA]" at bounding box center [38, 105] width 77 height 134
click at [77, 68] on label "Praia" at bounding box center [38, 59] width 77 height 19
click at [850, 172] on span "Next Question" at bounding box center [1098, 166] width 49 height 9
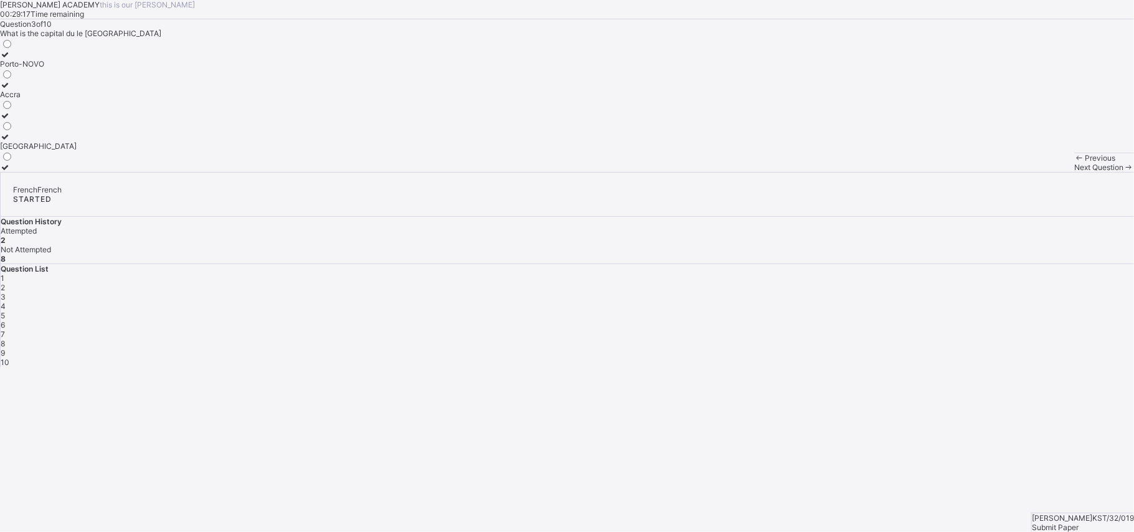
click at [77, 68] on div "Porto-NOVO" at bounding box center [38, 63] width 77 height 9
click at [850, 172] on div "Next Question" at bounding box center [1104, 166] width 60 height 9
click at [120, 120] on div "[PERSON_NAME] is eating" at bounding box center [60, 115] width 120 height 9
click at [850, 172] on div "Next Question" at bounding box center [1104, 166] width 60 height 9
click at [22, 90] on label "a bag" at bounding box center [11, 80] width 22 height 19
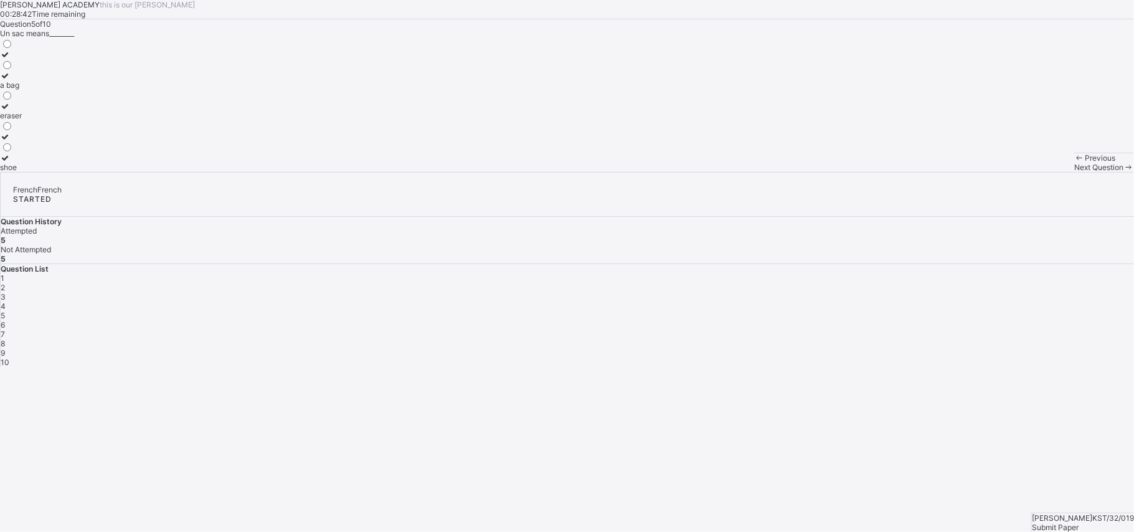
click at [850, 172] on div "Next Question" at bounding box center [1104, 166] width 60 height 9
click at [63, 120] on div "what is your name" at bounding box center [31, 115] width 63 height 9
click at [850, 172] on span "Next Question" at bounding box center [1098, 166] width 49 height 9
click at [77, 68] on label "Abuja" at bounding box center [38, 59] width 77 height 19
click at [850, 172] on span "Next Question" at bounding box center [1098, 166] width 49 height 9
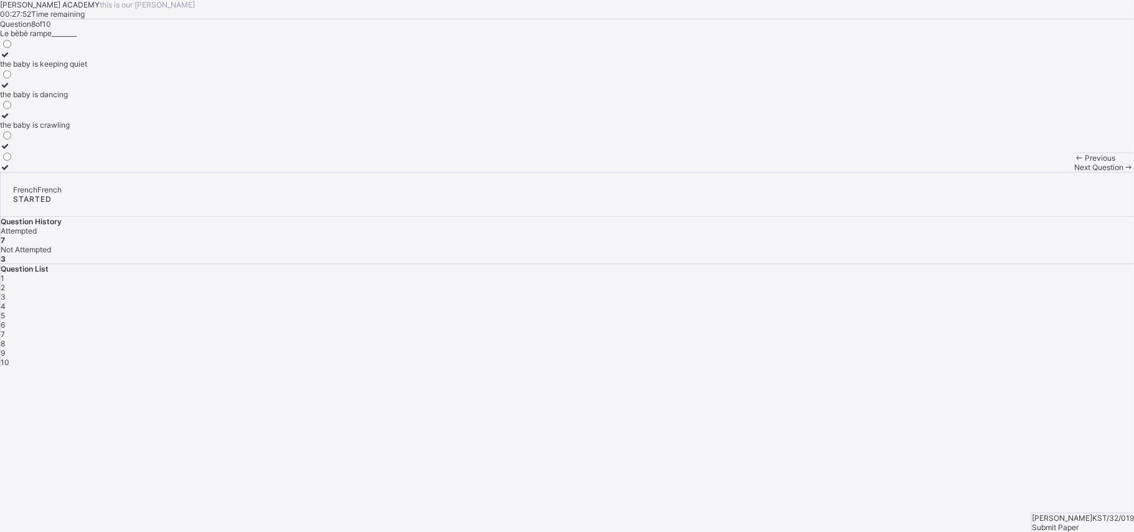
drag, startPoint x: 208, startPoint y: 164, endPoint x: 265, endPoint y: 174, distance: 57.5
click at [87, 68] on label "the baby is keeping quiet" at bounding box center [43, 59] width 87 height 19
click at [87, 68] on div "the baby is keeping quiet" at bounding box center [43, 63] width 87 height 9
click at [850, 172] on div "Next Question" at bounding box center [1104, 166] width 60 height 9
click at [56, 68] on label "Serah is praying" at bounding box center [28, 59] width 56 height 19
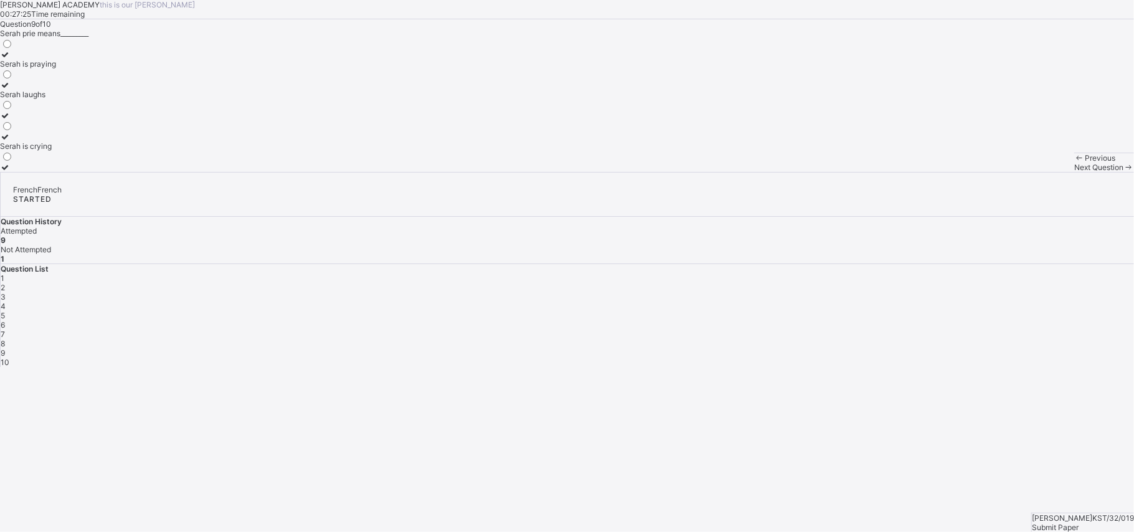
click at [850, 172] on icon at bounding box center [1128, 166] width 11 height 9
click at [19, 90] on div "chalk" at bounding box center [9, 84] width 19 height 9
click at [850, 398] on div "Submit Paper" at bounding box center [1083, 526] width 102 height 9
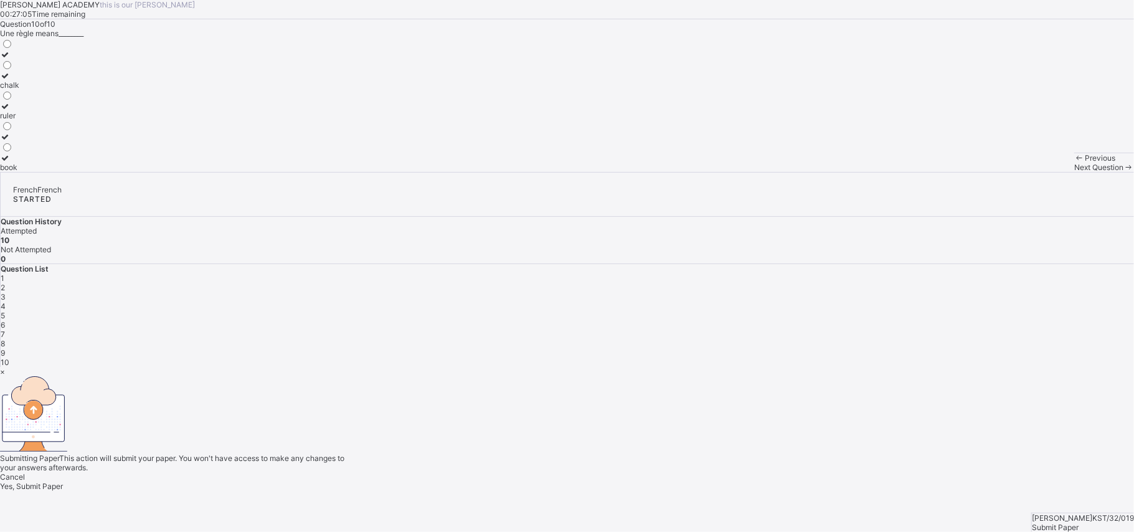
click at [584, 398] on div "Cancel Yes, Submit Paper" at bounding box center [567, 481] width 1134 height 19
click at [585, 398] on div "Yes, Submit Paper" at bounding box center [567, 485] width 1134 height 9
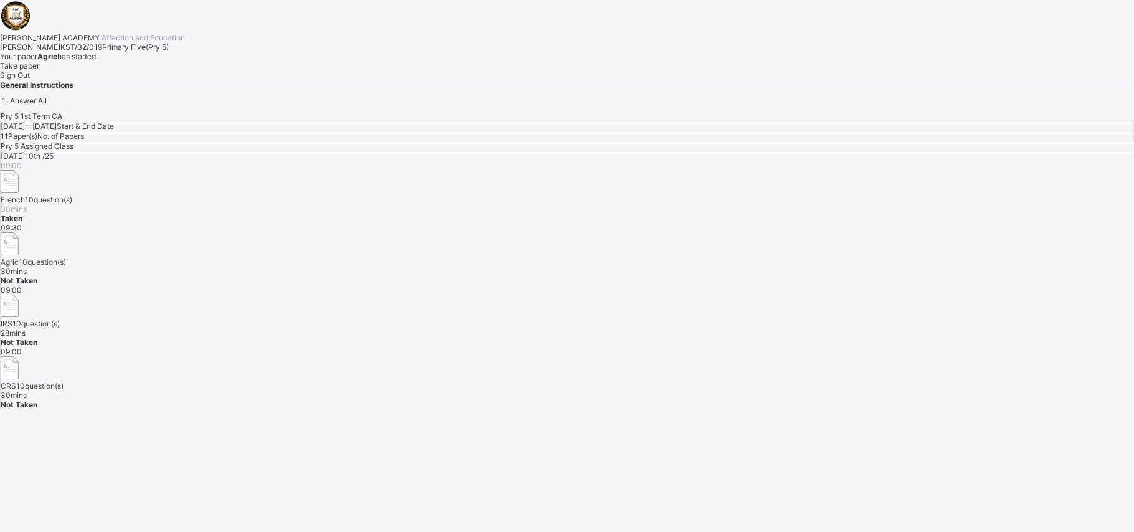
click at [142, 70] on div "Take paper" at bounding box center [567, 65] width 1134 height 9
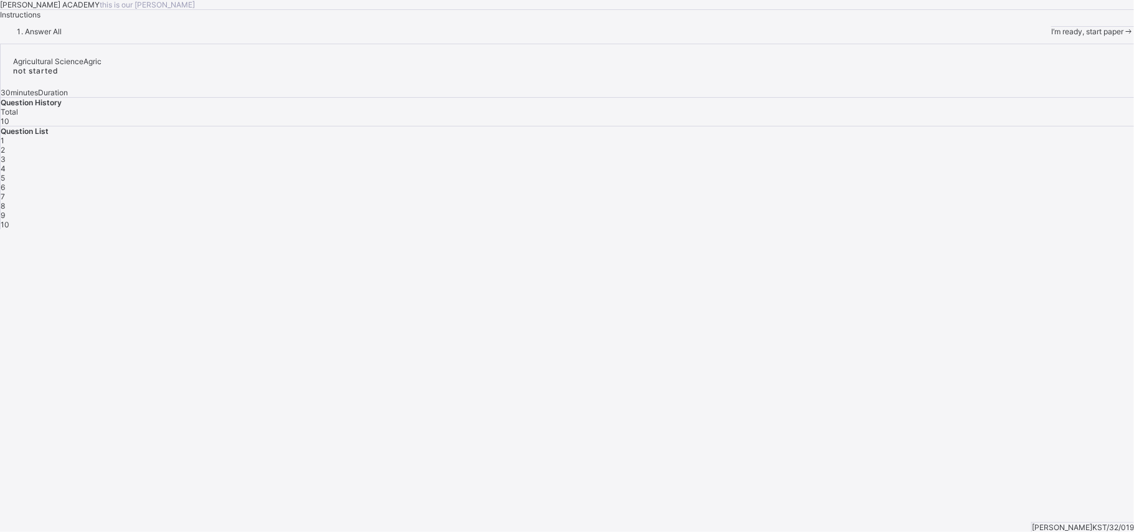
click at [850, 36] on div "I’m ready, start paper" at bounding box center [1092, 31] width 83 height 9
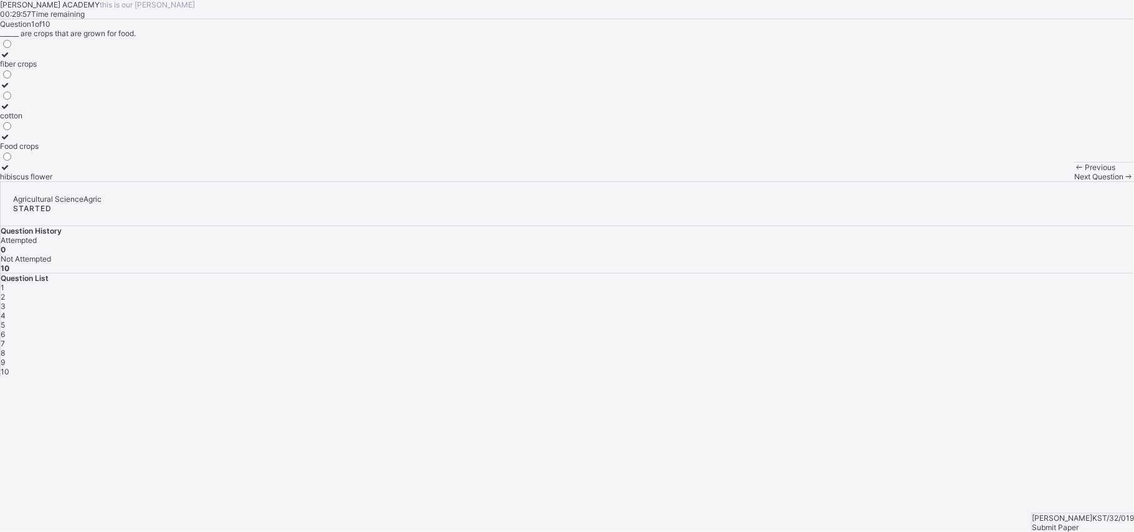
click at [850, 172] on span "Previous" at bounding box center [1099, 166] width 31 height 9
drag, startPoint x: 90, startPoint y: 505, endPoint x: 492, endPoint y: 375, distance: 422.3
click at [492, 181] on div "[PERSON_NAME] ACADEMY this is our [PERSON_NAME] 00:29:53 Time remaining Questio…" at bounding box center [567, 90] width 1134 height 181
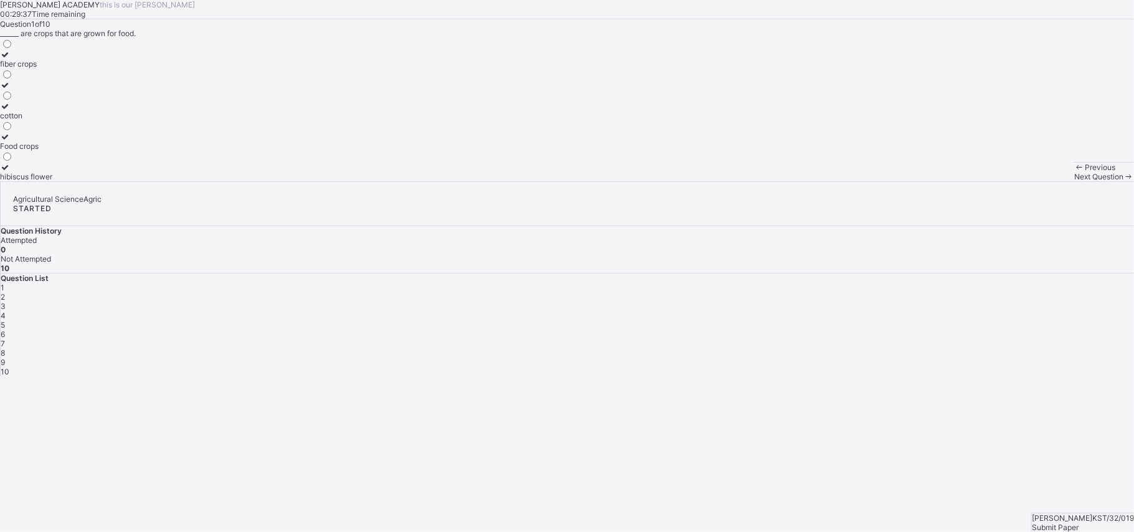
click at [52, 151] on label "Food crops" at bounding box center [26, 141] width 52 height 19
click at [850, 181] on span at bounding box center [1128, 176] width 11 height 9
click at [18, 68] on label "two" at bounding box center [9, 59] width 18 height 19
click at [850, 181] on div "Next Question" at bounding box center [1104, 176] width 60 height 9
click at [35, 99] on label "top soil" at bounding box center [17, 89] width 35 height 19
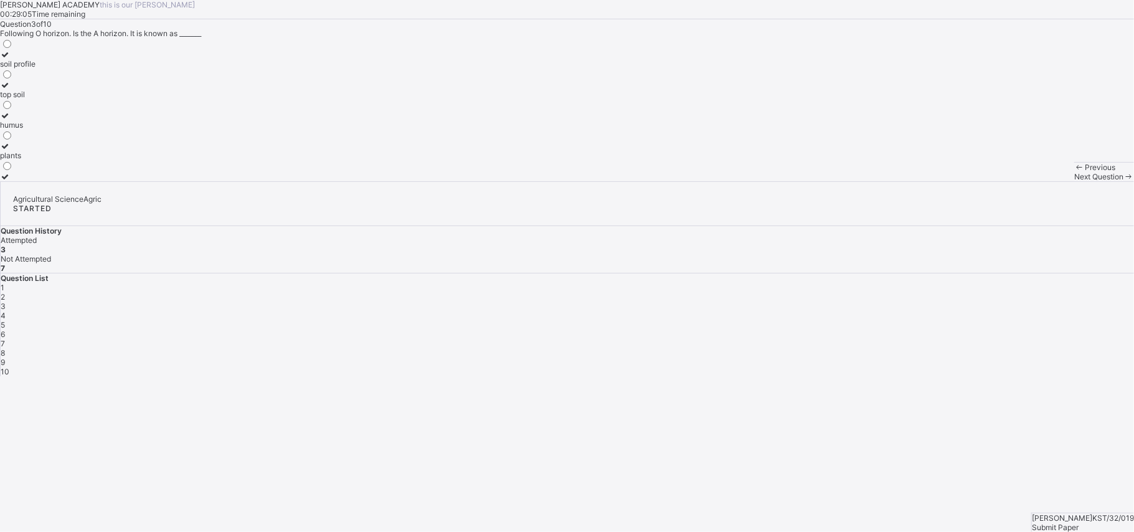
click at [850, 181] on div "Previous Next Question" at bounding box center [1104, 171] width 60 height 19
click at [850, 181] on span "Next Question" at bounding box center [1098, 176] width 49 height 9
click at [73, 68] on label "chemical weathering" at bounding box center [36, 59] width 73 height 19
click at [850, 181] on div "Next Question" at bounding box center [1104, 176] width 60 height 9
click at [82, 181] on label "Erosion" at bounding box center [41, 171] width 82 height 19
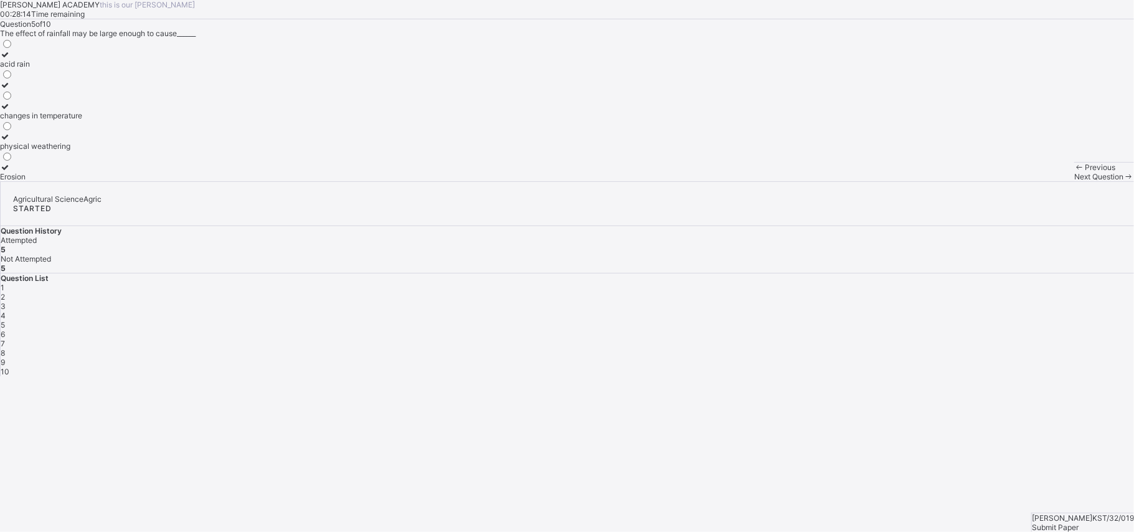
click at [850, 181] on div "Next Question" at bounding box center [1104, 176] width 60 height 9
click at [82, 151] on label "physical weathering" at bounding box center [41, 141] width 82 height 19
click at [850, 181] on span "Next Question" at bounding box center [1098, 176] width 49 height 9
click at [56, 129] on label "carbon dioxide" at bounding box center [28, 120] width 56 height 19
click at [850, 181] on span "Next Question" at bounding box center [1098, 176] width 49 height 9
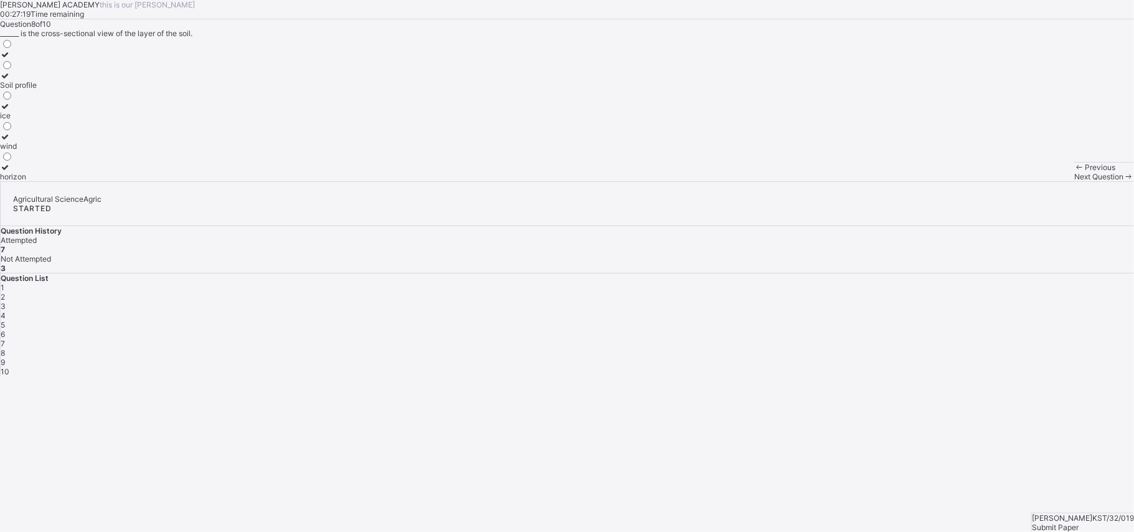
click at [37, 90] on div "Soil profile" at bounding box center [18, 84] width 37 height 9
click at [850, 181] on span "Next Question" at bounding box center [1098, 176] width 49 height 9
click at [93, 129] on label "plants and animals" at bounding box center [46, 120] width 93 height 19
click at [850, 181] on div "Next Question" at bounding box center [1104, 176] width 60 height 9
click at [55, 68] on div "Monocotyledon" at bounding box center [27, 63] width 55 height 9
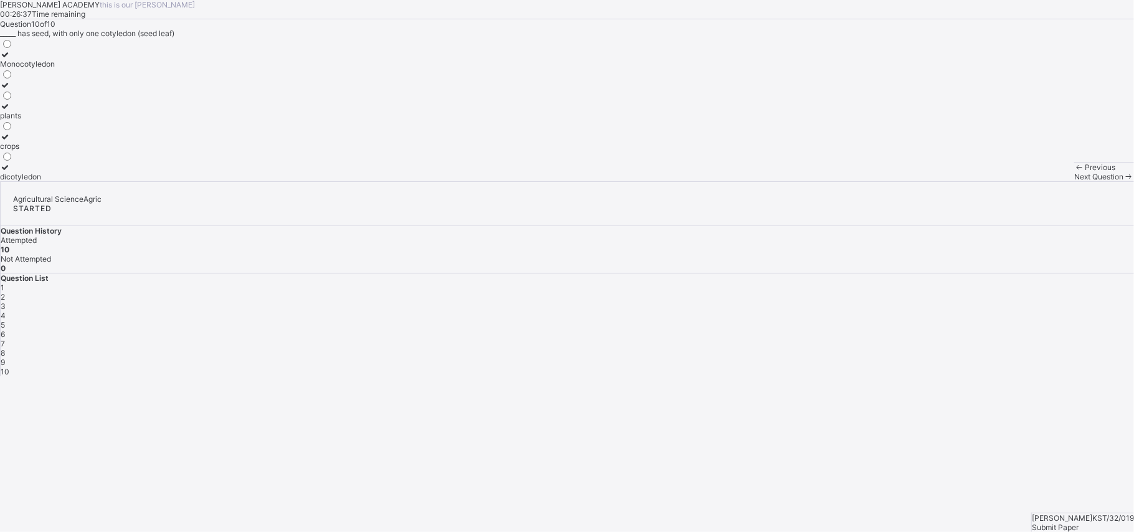
click at [850, 398] on div "[PERSON_NAME] KST/32/019 Submit Paper" at bounding box center [1082, 521] width 103 height 19
click at [850, 398] on div "Submit Paper" at bounding box center [1083, 526] width 102 height 9
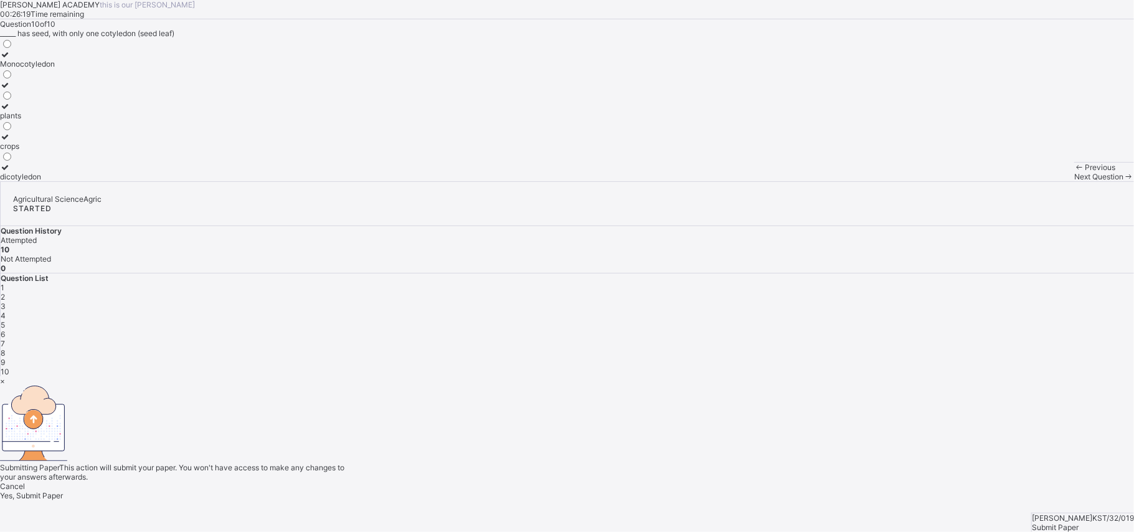
click at [63, 398] on span "Yes, Submit Paper" at bounding box center [31, 495] width 63 height 9
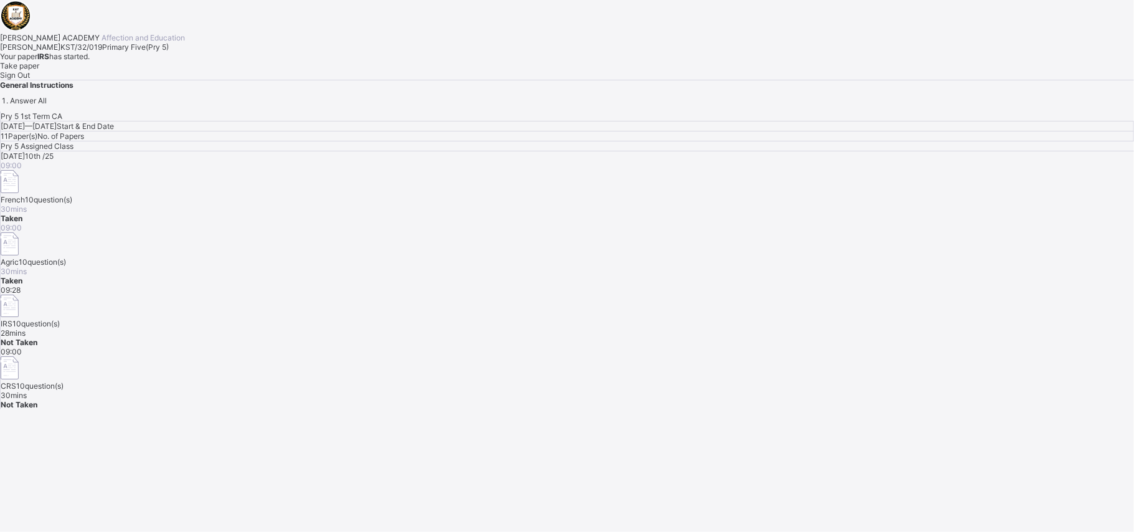
click at [39, 70] on span "Take paper" at bounding box center [19, 65] width 39 height 9
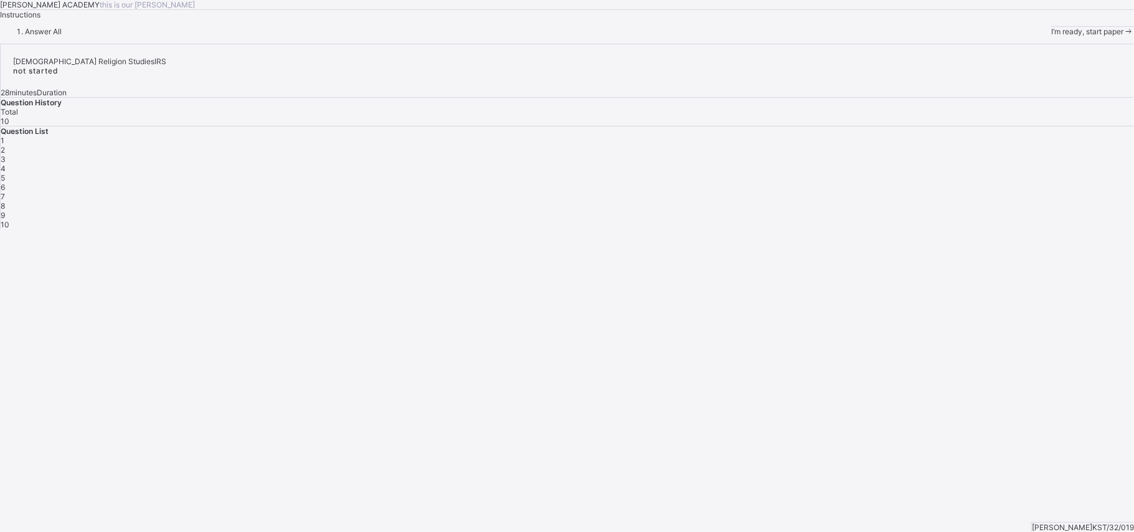
click at [850, 36] on div "I’m ready, start paper" at bounding box center [1092, 31] width 83 height 9
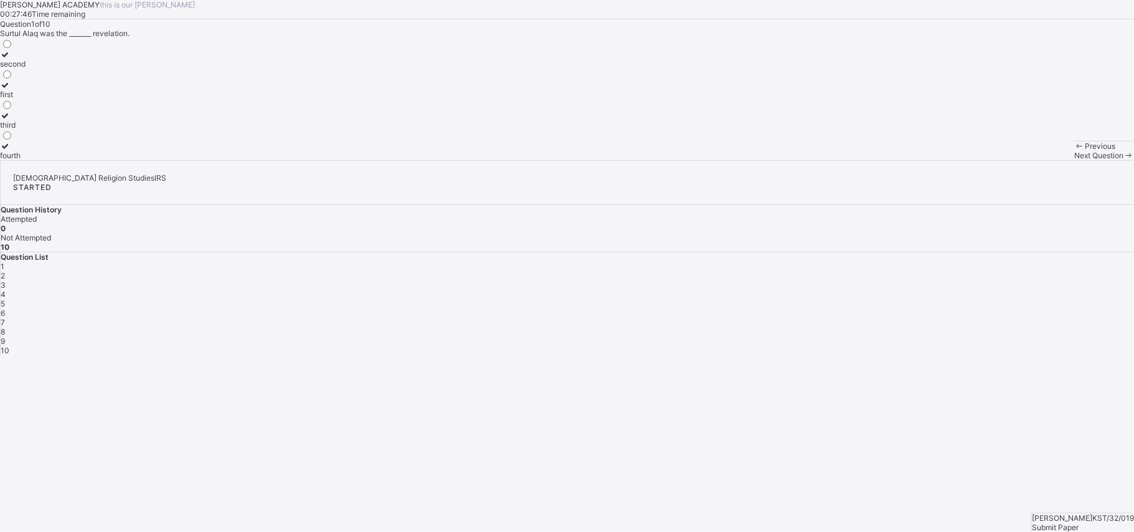
click at [26, 160] on label "fourth" at bounding box center [13, 150] width 26 height 19
click at [850, 160] on span "Next Question" at bounding box center [1098, 155] width 49 height 9
click at [82, 129] on label "reading and knowledge" at bounding box center [41, 120] width 82 height 19
click at [850, 160] on div "Next Question" at bounding box center [1104, 155] width 60 height 9
click at [13, 160] on div "20 10 18 15" at bounding box center [6, 99] width 13 height 122
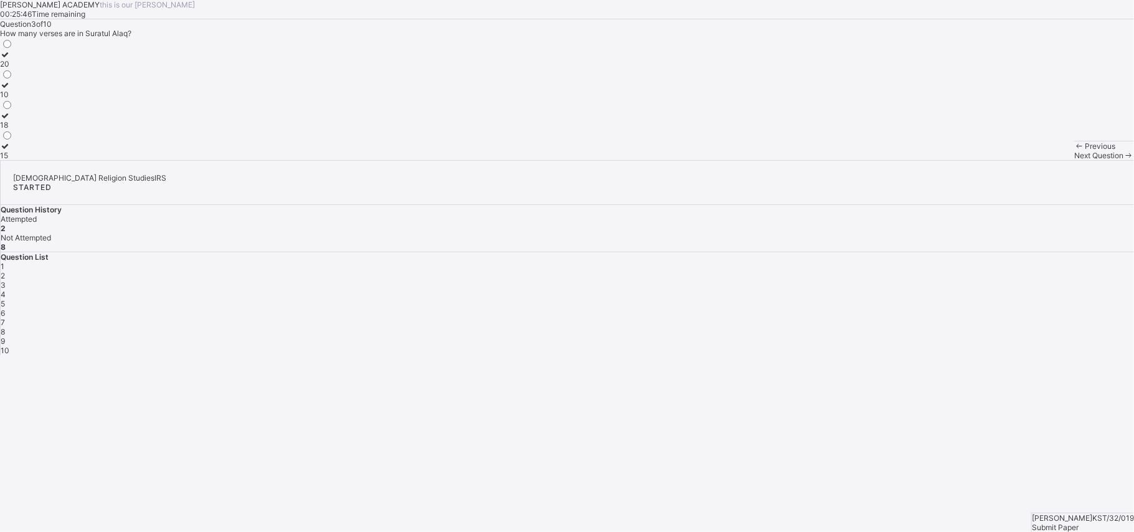
click at [13, 129] on div "18" at bounding box center [6, 124] width 13 height 9
click at [850, 160] on div "Next Question" at bounding box center [1104, 155] width 60 height 9
click at [83, 68] on label "[PERSON_NAME]" at bounding box center [41, 59] width 83 height 19
click at [83, 160] on div "Iqra" at bounding box center [41, 155] width 83 height 9
click at [850, 160] on icon at bounding box center [1128, 155] width 11 height 9
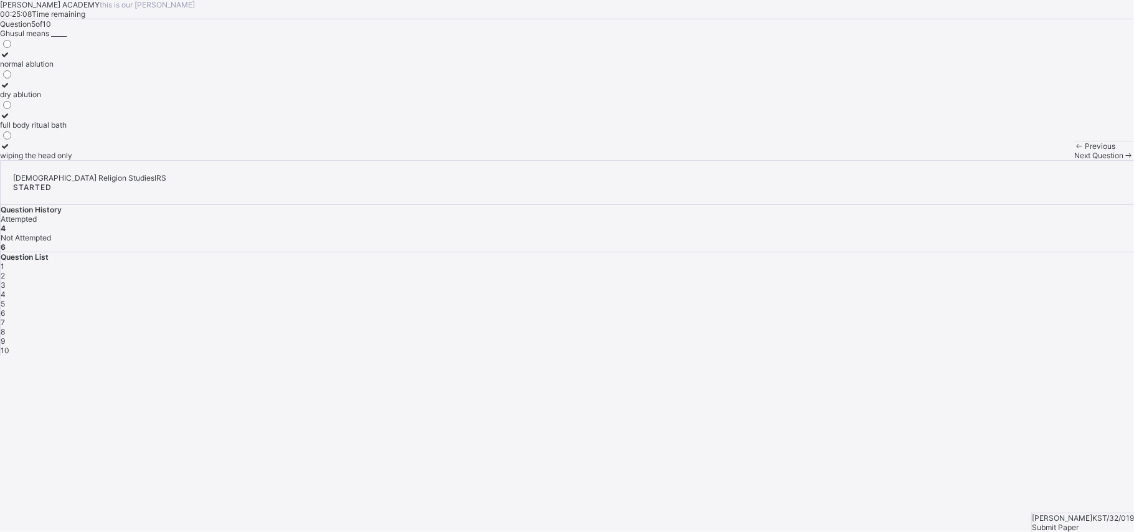
click at [72, 129] on label "full body ritual bath" at bounding box center [36, 120] width 72 height 19
click at [850, 160] on div "Next Question" at bounding box center [1104, 155] width 60 height 9
click at [77, 68] on label "ater Janaba (impurity)" at bounding box center [38, 59] width 77 height 19
click at [850, 160] on div "Next Question" at bounding box center [1104, 155] width 60 height 9
click at [83, 129] on label "washing the entire body" at bounding box center [41, 120] width 83 height 19
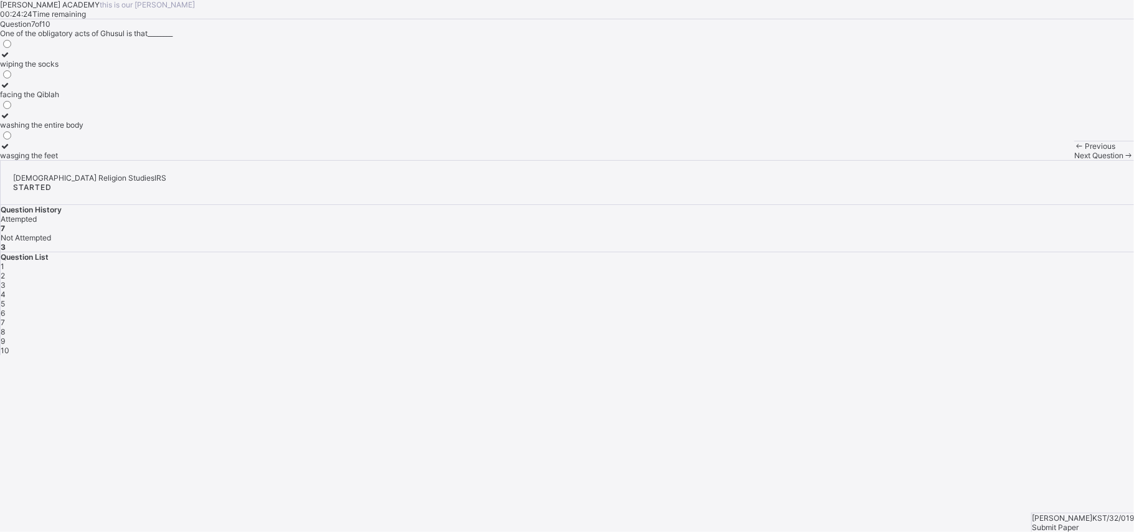
click at [850, 160] on div "Next Question" at bounding box center [1104, 155] width 60 height 9
click at [45, 129] on div "post [DATE]" at bounding box center [22, 124] width 45 height 9
click at [850, 160] on div "Next Question" at bounding box center [1104, 155] width 60 height 9
click at [60, 99] on label "Dunya" at bounding box center [30, 89] width 60 height 19
click at [850, 160] on div "Next Question" at bounding box center [1104, 155] width 60 height 9
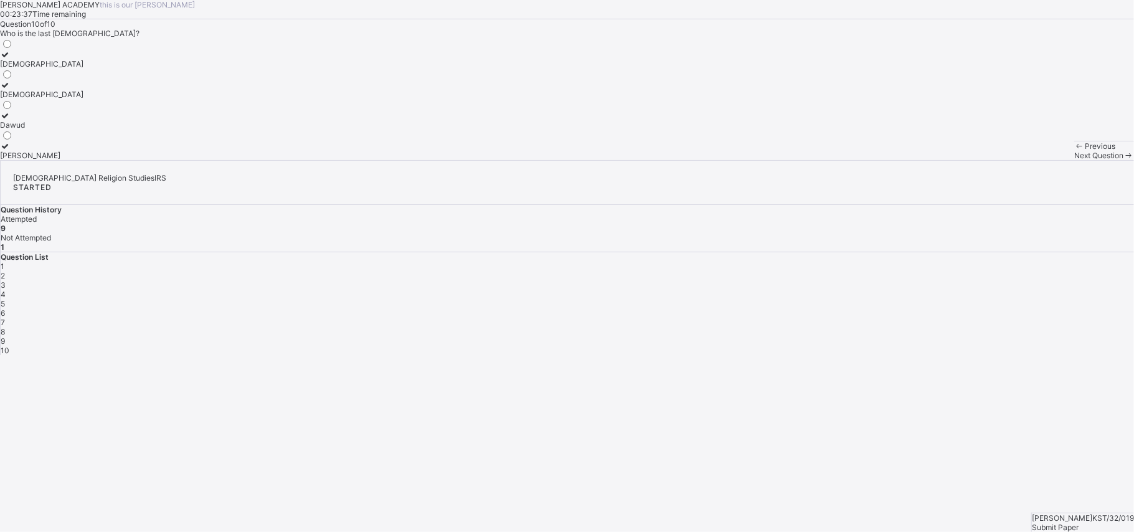
click at [83, 99] on div "[DEMOGRAPHIC_DATA]" at bounding box center [41, 94] width 83 height 9
click at [850, 398] on span "Submit Paper" at bounding box center [1055, 526] width 47 height 9
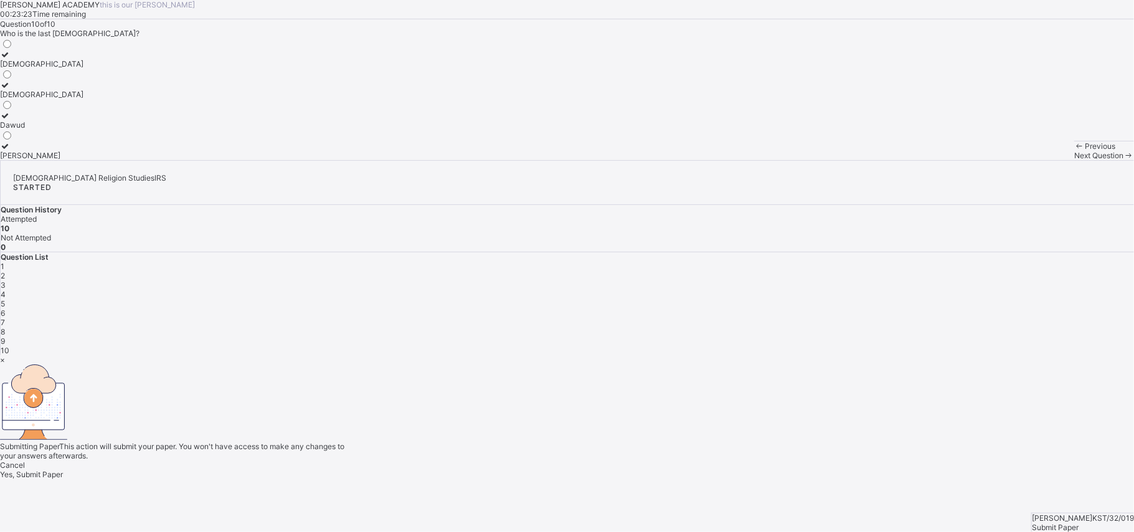
click at [63, 398] on span "Yes, Submit Paper" at bounding box center [31, 473] width 63 height 9
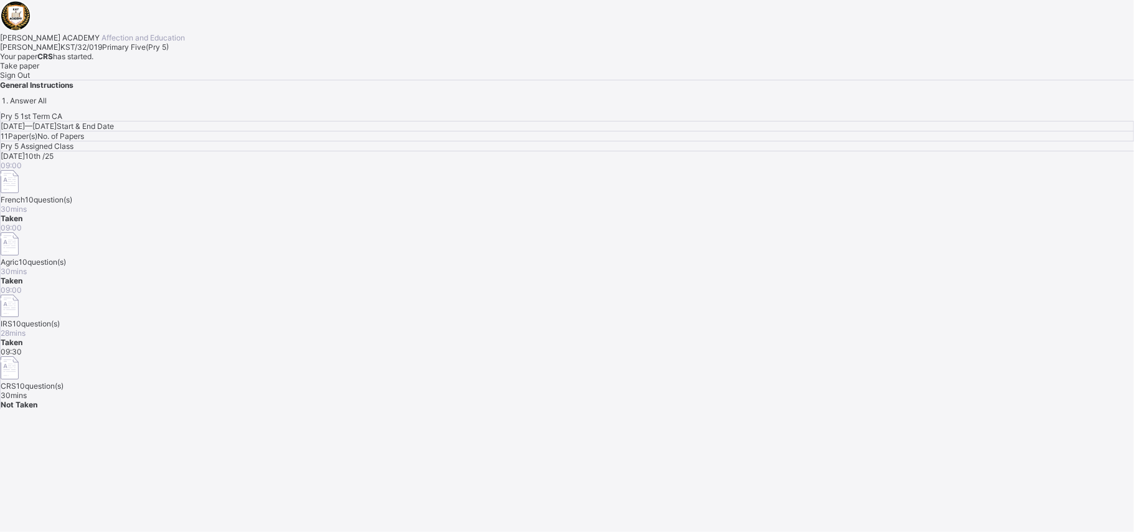
click at [30, 80] on span "Sign Out" at bounding box center [15, 74] width 30 height 9
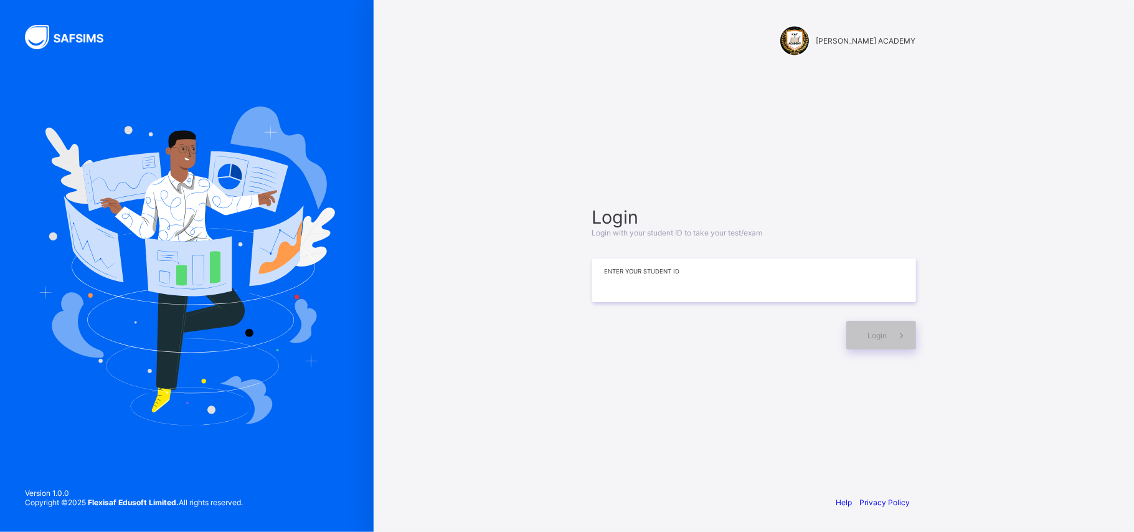
click at [783, 271] on input at bounding box center [754, 280] width 324 height 44
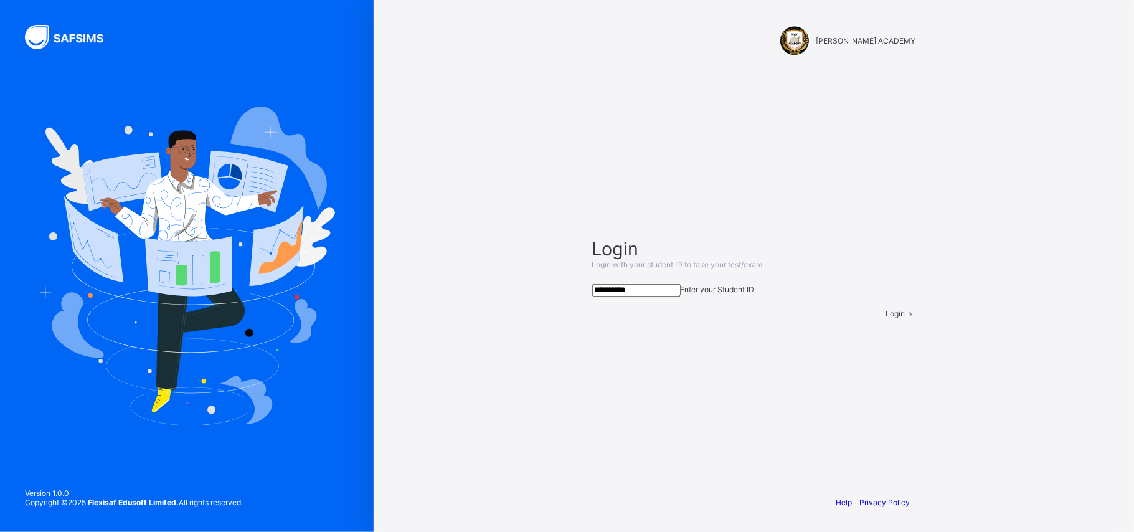
type input "**********"
click at [850, 318] on div "Login" at bounding box center [901, 313] width 30 height 9
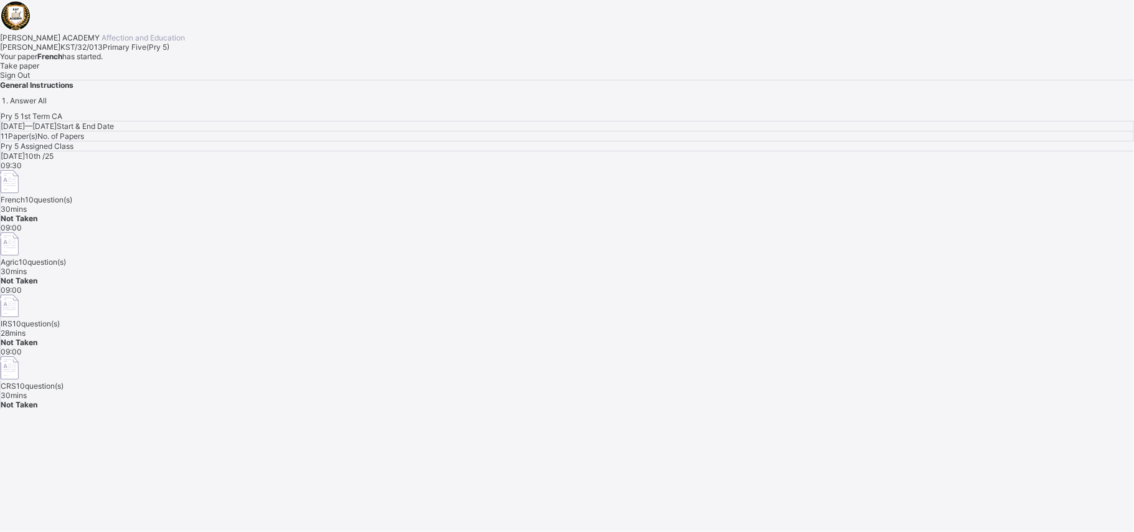
click at [39, 70] on span "Take paper" at bounding box center [19, 65] width 39 height 9
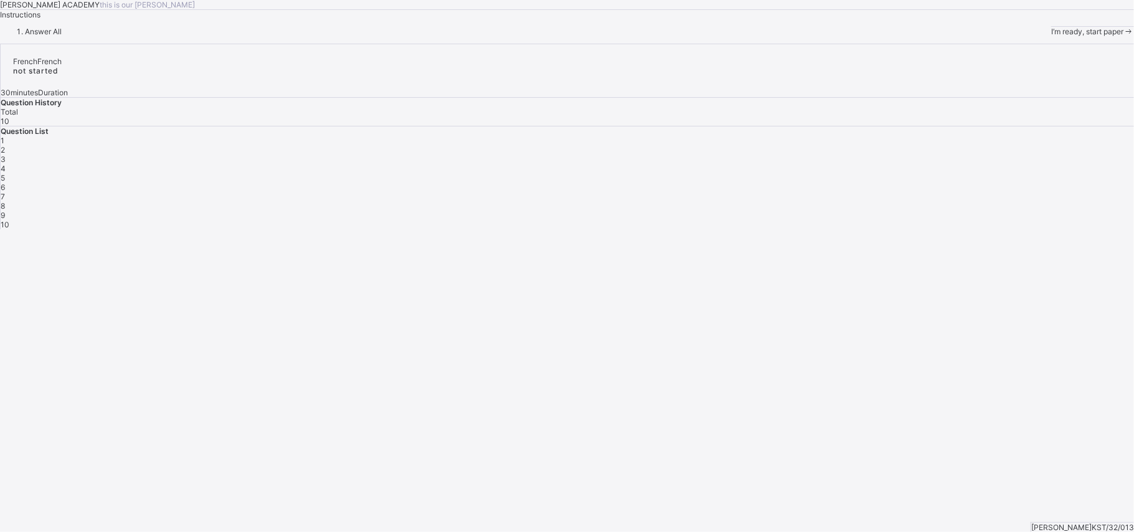
click at [850, 36] on div "I’m ready, start paper" at bounding box center [1092, 31] width 83 height 9
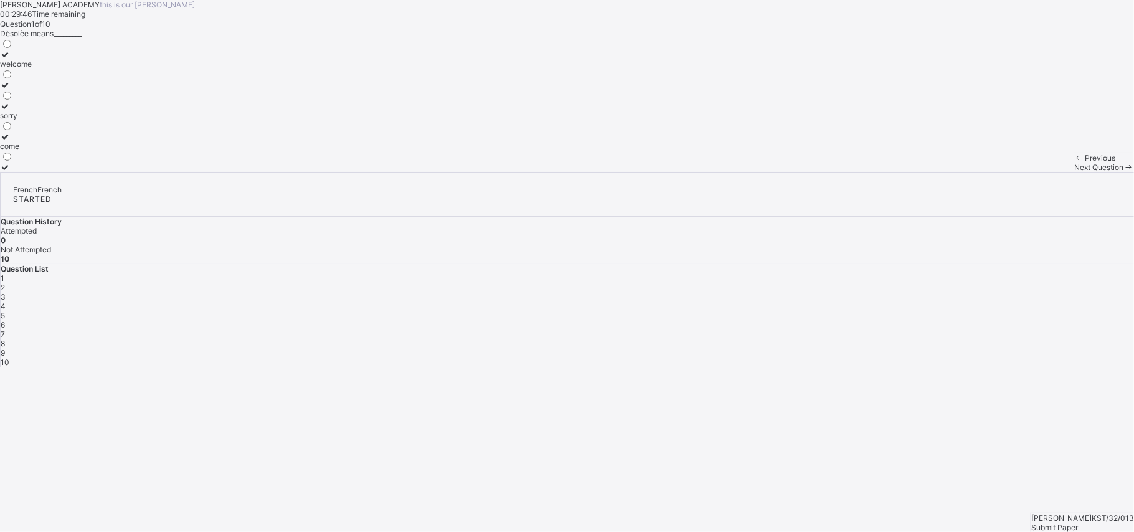
click at [32, 68] on div "welcome" at bounding box center [16, 63] width 32 height 9
click at [850, 283] on div "2" at bounding box center [567, 287] width 1133 height 9
click at [77, 68] on div "Praia" at bounding box center [38, 63] width 77 height 9
click at [6, 292] on span "3" at bounding box center [3, 296] width 5 height 9
click at [77, 68] on label "Porto-NOVO" at bounding box center [38, 59] width 77 height 19
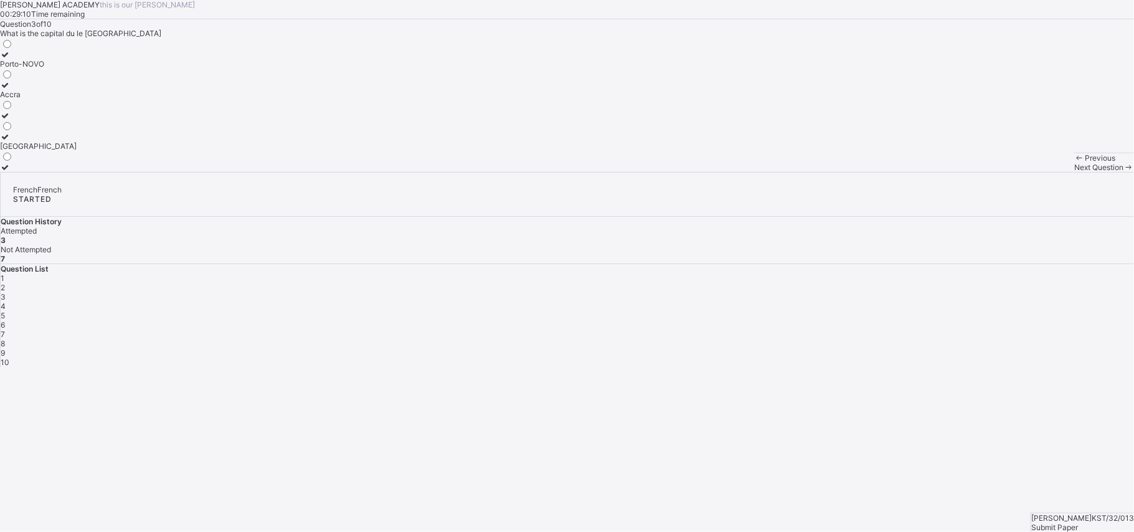
click at [850, 301] on div "4" at bounding box center [567, 305] width 1133 height 9
click at [120, 151] on div "[PERSON_NAME] is drinking water" at bounding box center [60, 145] width 120 height 9
click at [850, 273] on div "1 2 3 4 5 6 7 8 9 10" at bounding box center [567, 319] width 1133 height 93
click at [5, 311] on span "5" at bounding box center [3, 315] width 4 height 9
click at [22, 90] on label "a bag" at bounding box center [11, 80] width 22 height 19
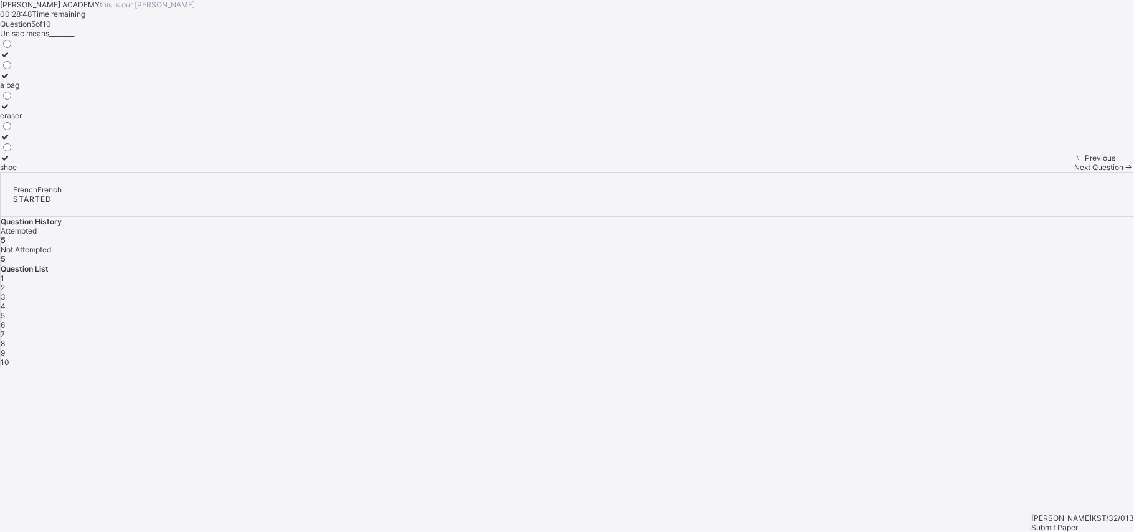
click at [5, 320] on span "6" at bounding box center [3, 324] width 4 height 9
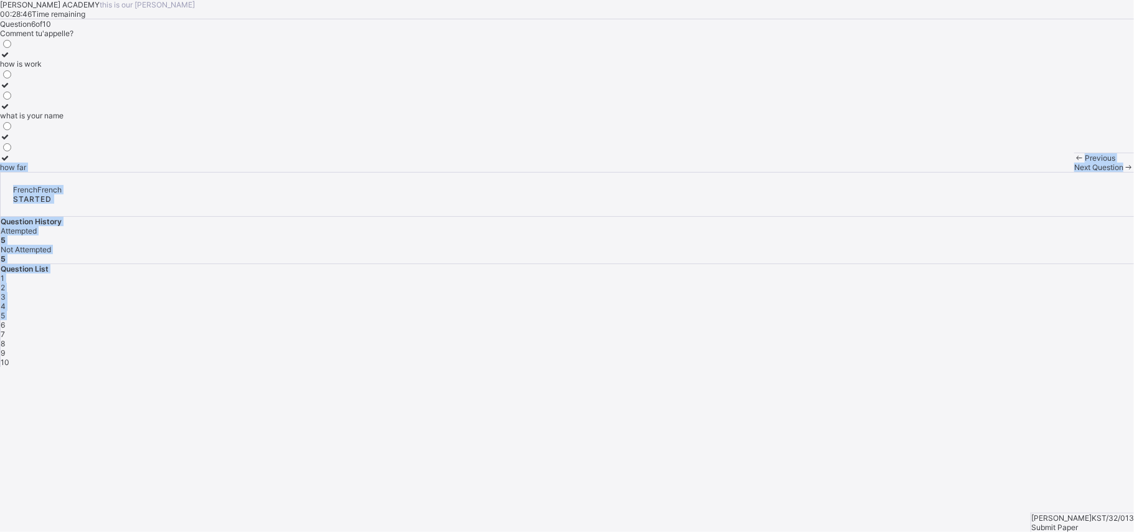
drag, startPoint x: 1069, startPoint y: 255, endPoint x: 380, endPoint y: 298, distance: 690.4
click at [380, 298] on div "[PERSON_NAME] ACADEMY this is our [PERSON_NAME] 00:28:46 Time remaining Questio…" at bounding box center [567, 183] width 1134 height 367
click at [51, 29] on span "Question 6 of 10" at bounding box center [25, 23] width 51 height 9
click at [63, 68] on div "how is work" at bounding box center [31, 63] width 63 height 9
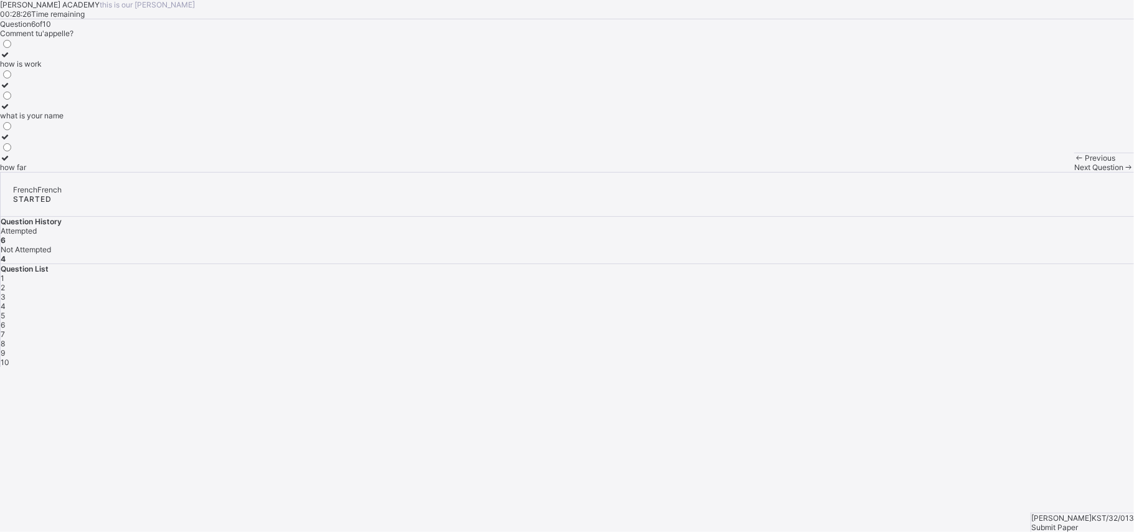
click at [5, 329] on span "7" at bounding box center [3, 333] width 4 height 9
click at [77, 172] on div "[PERSON_NAME]" at bounding box center [38, 166] width 77 height 9
click at [850, 339] on div "8" at bounding box center [567, 343] width 1133 height 9
click at [87, 99] on label "the baby is dancing" at bounding box center [43, 89] width 87 height 19
click at [850, 348] on div "9" at bounding box center [567, 352] width 1133 height 9
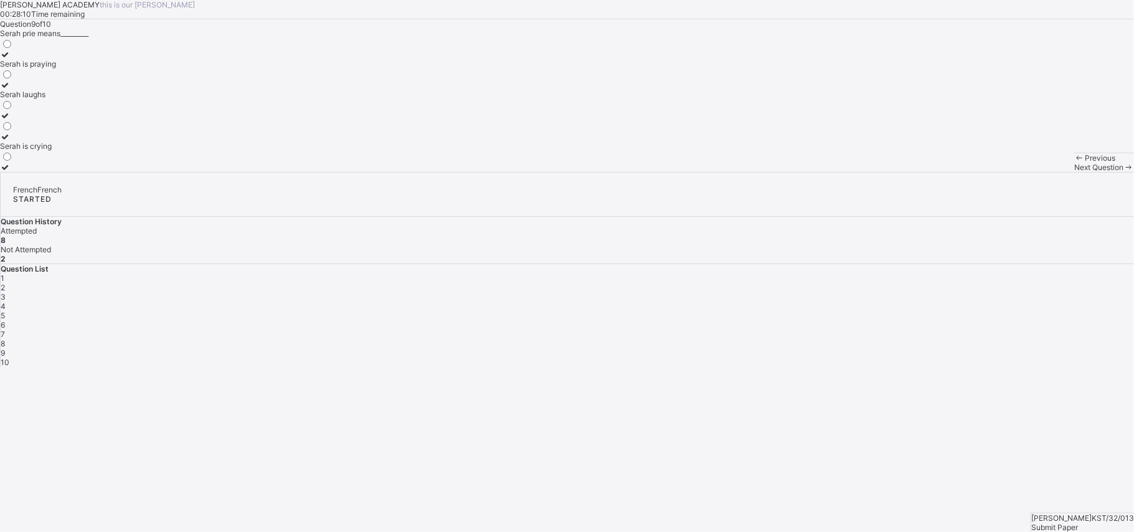
click at [56, 99] on div "Serah laughs" at bounding box center [28, 94] width 56 height 9
click at [9, 357] on span "10" at bounding box center [5, 361] width 9 height 9
click at [19, 120] on div "ruler" at bounding box center [9, 115] width 19 height 9
click at [850, 398] on div "Submit Paper" at bounding box center [1082, 526] width 103 height 9
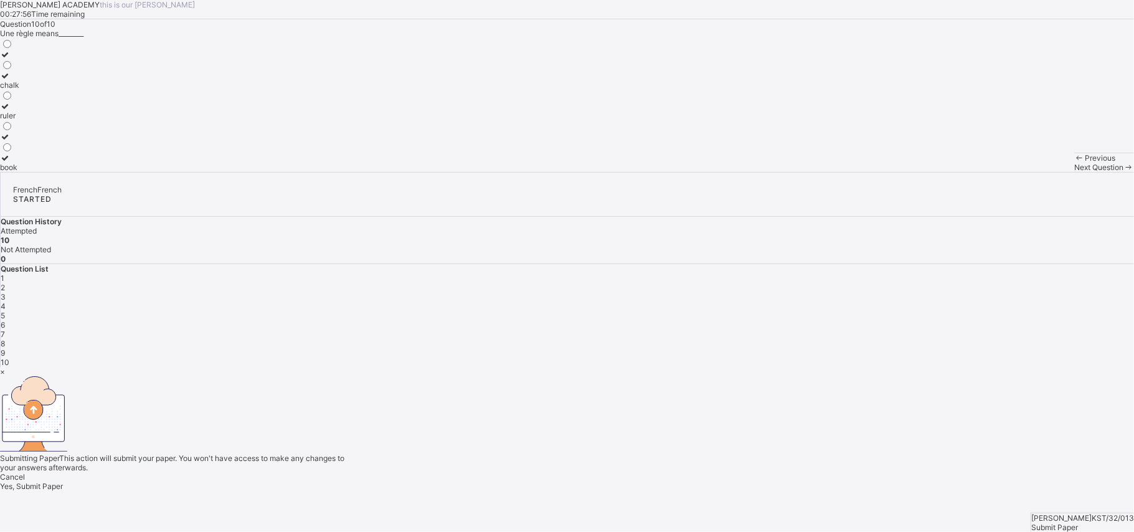
click at [63, 398] on span "Yes, Submit Paper" at bounding box center [31, 485] width 63 height 9
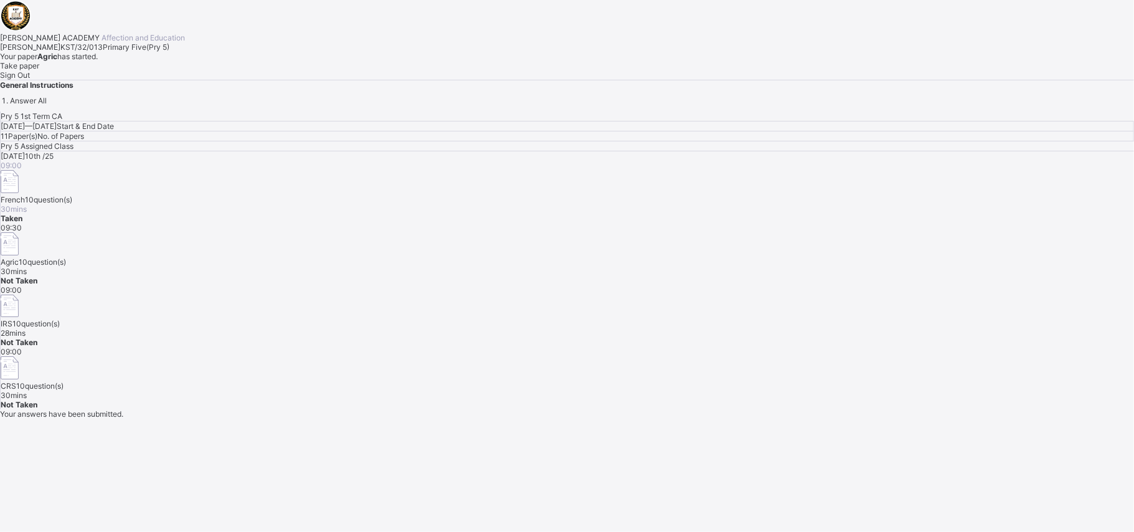
click at [163, 70] on div "Take paper" at bounding box center [567, 65] width 1134 height 9
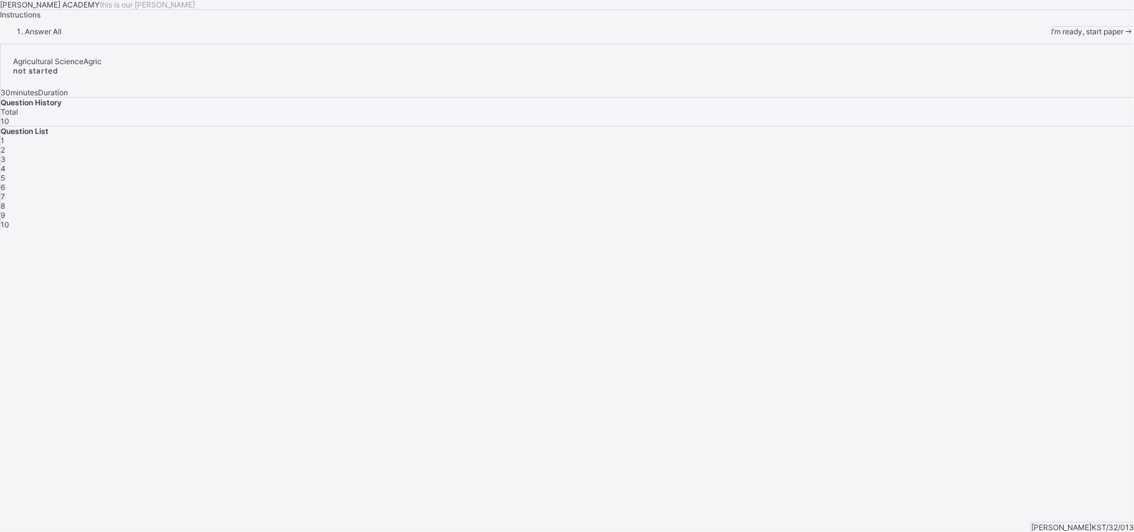
click at [850, 36] on span "I’m ready, start paper" at bounding box center [1087, 31] width 72 height 9
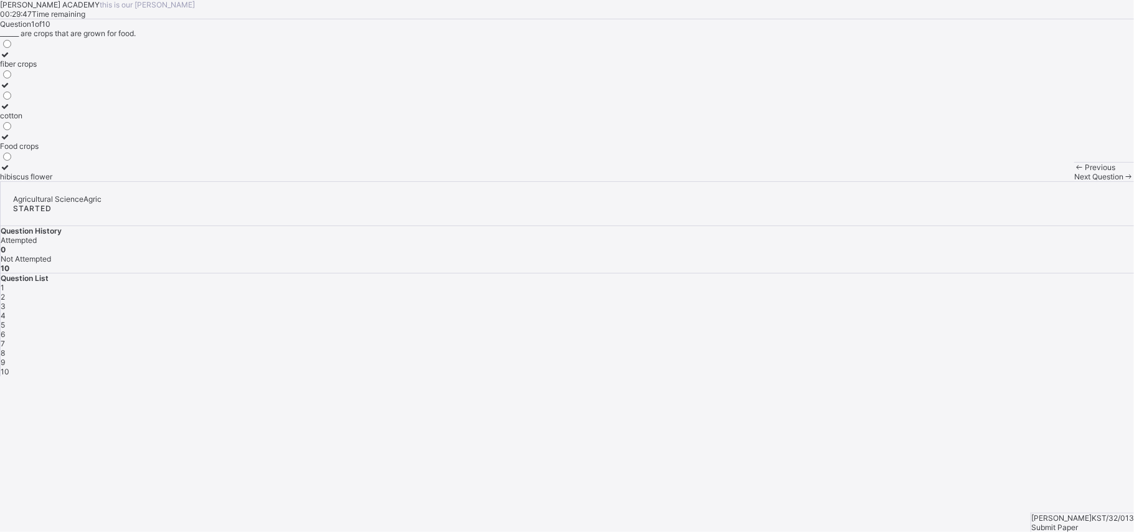
click at [52, 151] on div "Food crops" at bounding box center [26, 145] width 52 height 9
click at [850, 292] on div "2" at bounding box center [567, 296] width 1133 height 9
click at [18, 68] on div "two" at bounding box center [9, 63] width 18 height 9
click at [6, 301] on span "3" at bounding box center [3, 305] width 5 height 9
drag, startPoint x: 157, startPoint y: 218, endPoint x: 88, endPoint y: 232, distance: 70.4
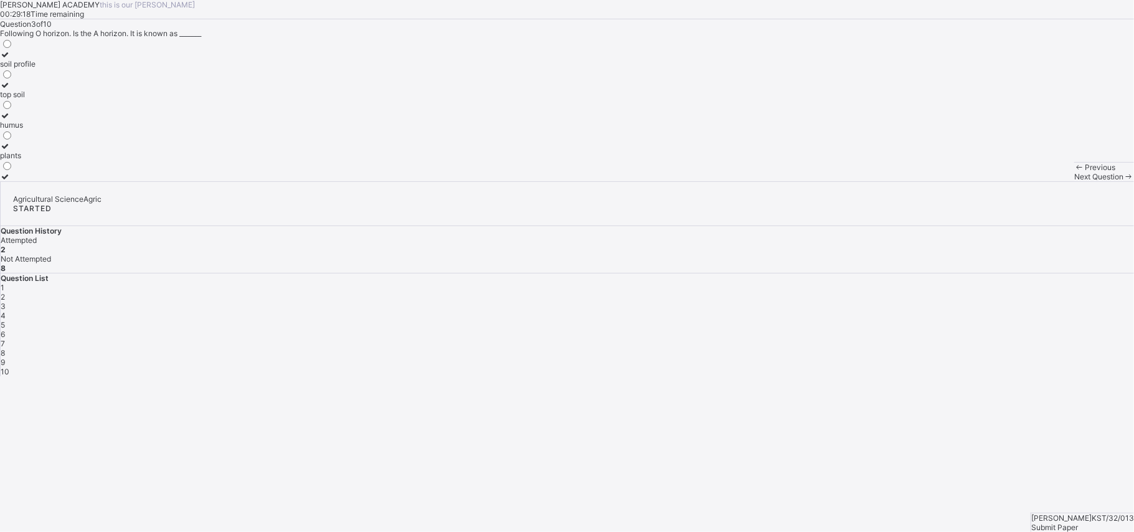
click at [35, 99] on label "top soil" at bounding box center [17, 89] width 35 height 19
click at [850, 311] on div "4" at bounding box center [567, 315] width 1133 height 9
click at [73, 68] on div "chemical weathering" at bounding box center [36, 63] width 73 height 9
click at [5, 320] on span "5" at bounding box center [3, 324] width 4 height 9
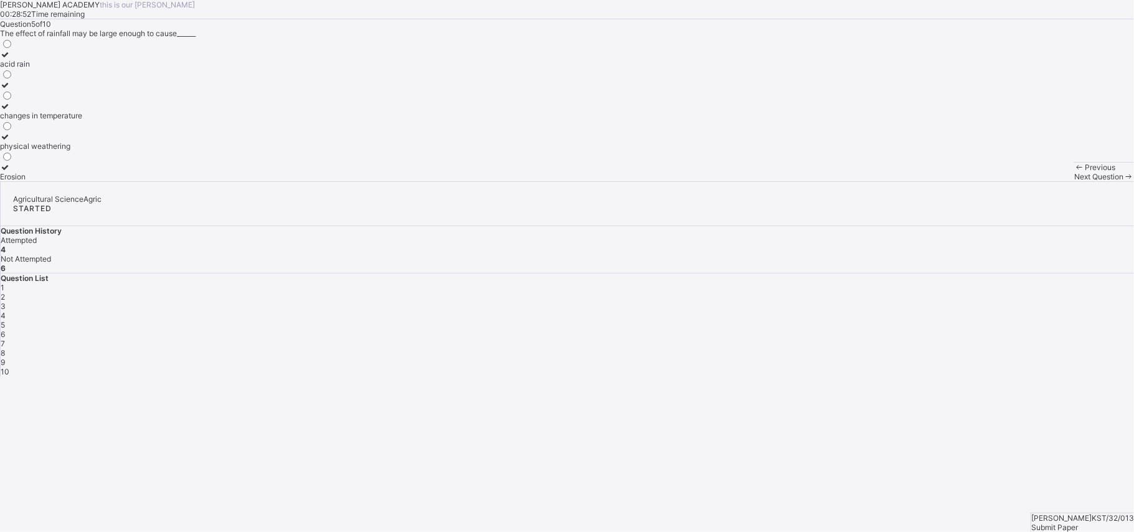
click at [82, 120] on div "changes in temperature" at bounding box center [41, 115] width 82 height 9
click at [5, 329] on span "6" at bounding box center [3, 333] width 4 height 9
click at [82, 151] on div "physical weathering" at bounding box center [41, 145] width 82 height 9
click at [850, 339] on div "7" at bounding box center [567, 343] width 1133 height 9
click at [56, 129] on label "carbon dioxide" at bounding box center [28, 120] width 56 height 19
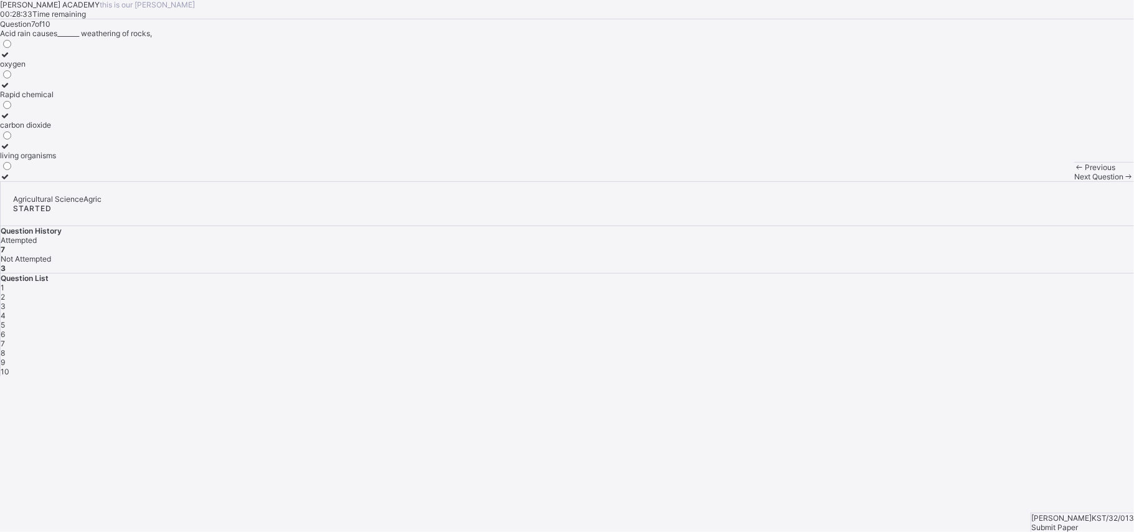
click at [850, 348] on div "8" at bounding box center [567, 352] width 1133 height 9
click at [37, 90] on label "Soil profile" at bounding box center [18, 80] width 37 height 19
click at [850, 357] on div "9" at bounding box center [567, 361] width 1133 height 9
click at [93, 181] on label "oxygen and carbon dioxide" at bounding box center [46, 171] width 93 height 19
click at [9, 367] on span "10" at bounding box center [5, 371] width 9 height 9
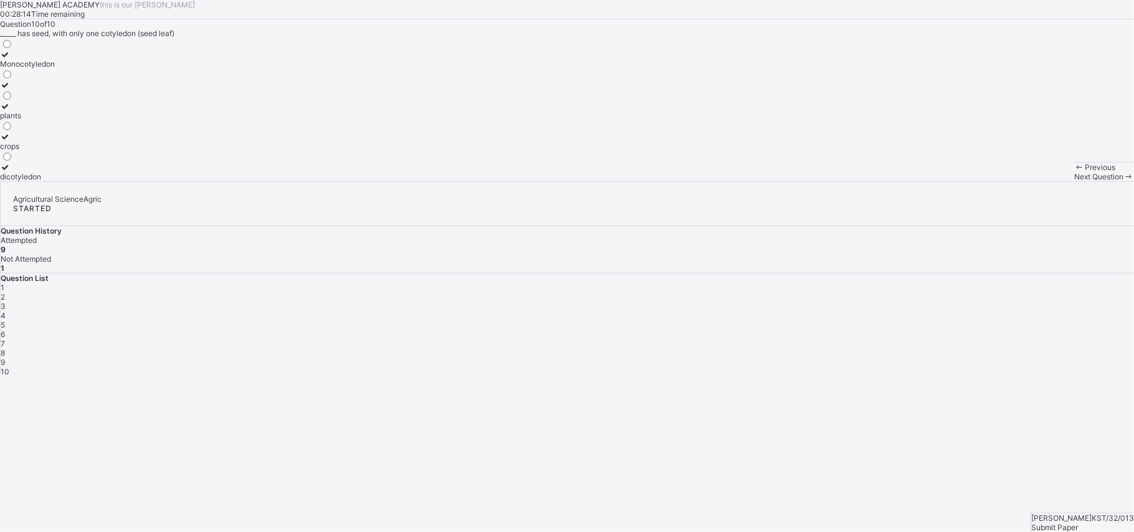
click at [55, 151] on div "crops" at bounding box center [27, 145] width 55 height 9
click at [850, 398] on span "Submit Paper" at bounding box center [1054, 526] width 47 height 9
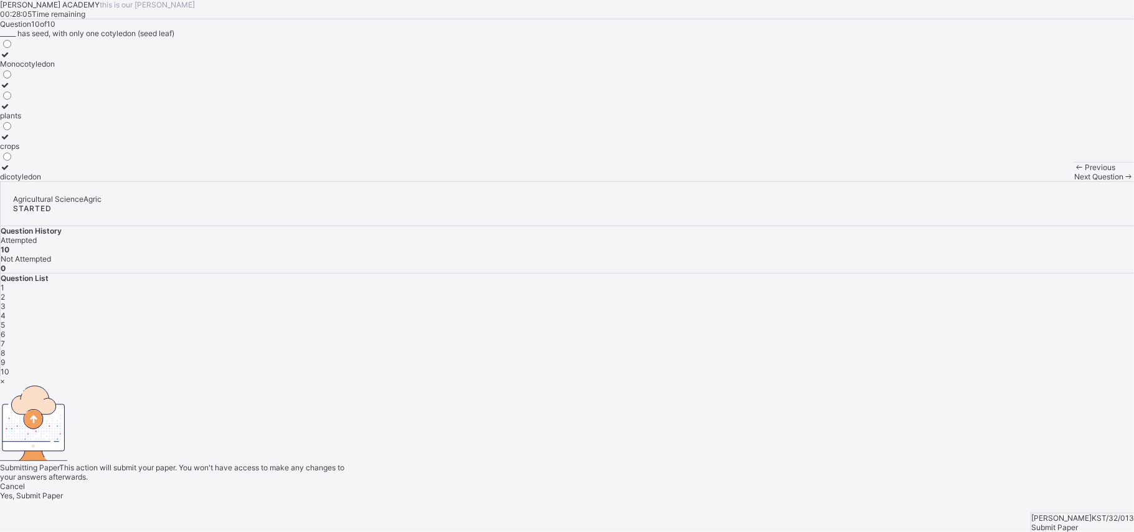
click at [63, 398] on span "Yes, Submit Paper" at bounding box center [31, 495] width 63 height 9
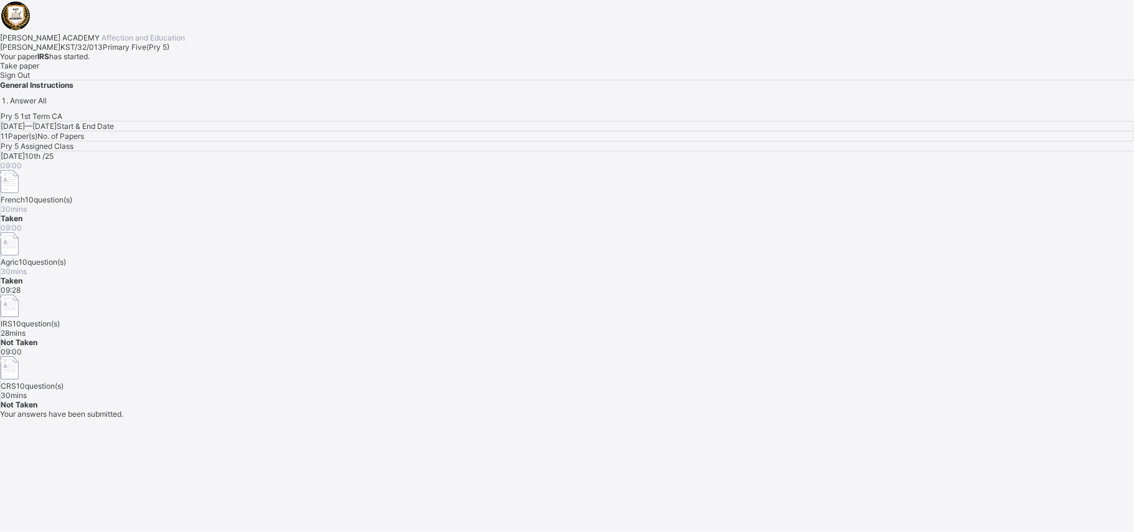
click at [161, 70] on div "Take paper" at bounding box center [567, 65] width 1134 height 9
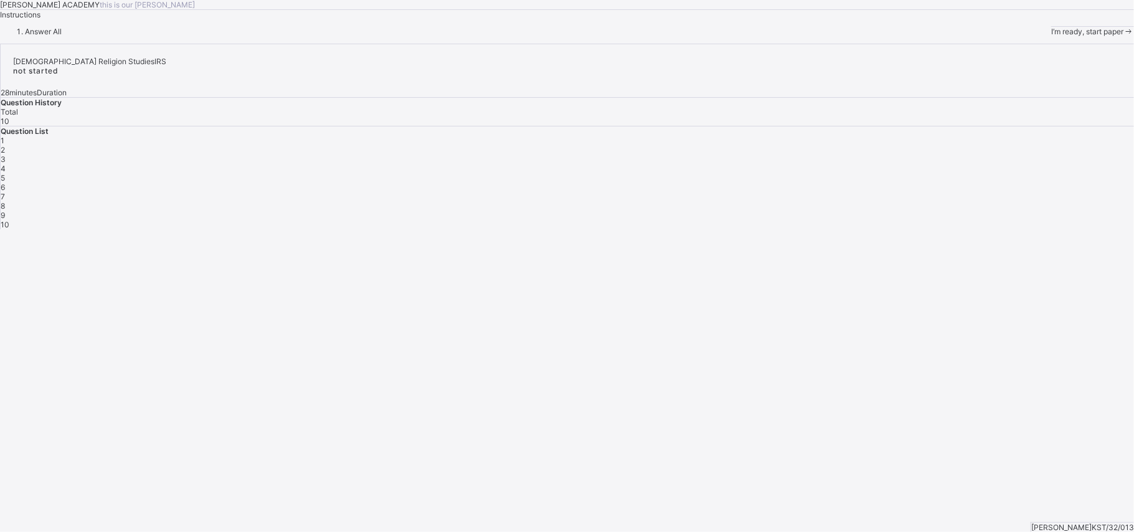
click at [850, 36] on div "I’m ready, start paper" at bounding box center [1092, 31] width 83 height 9
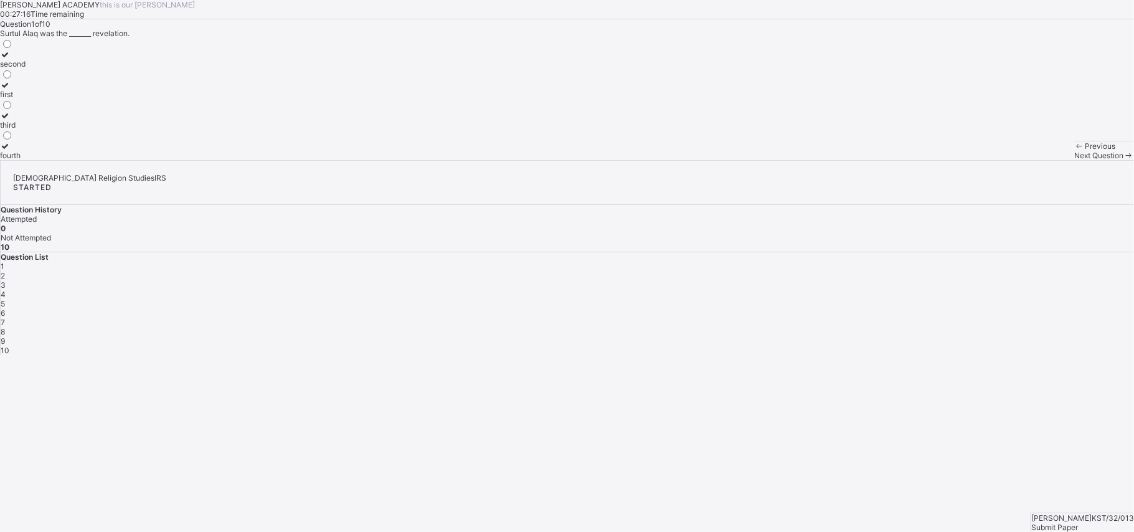
click at [26, 99] on div "first" at bounding box center [13, 94] width 26 height 9
click at [5, 271] on span "2" at bounding box center [3, 275] width 4 height 9
click at [82, 160] on div "fighting" at bounding box center [41, 155] width 82 height 9
click at [82, 68] on div "travelling" at bounding box center [41, 63] width 82 height 9
click at [6, 280] on span "3" at bounding box center [3, 284] width 5 height 9
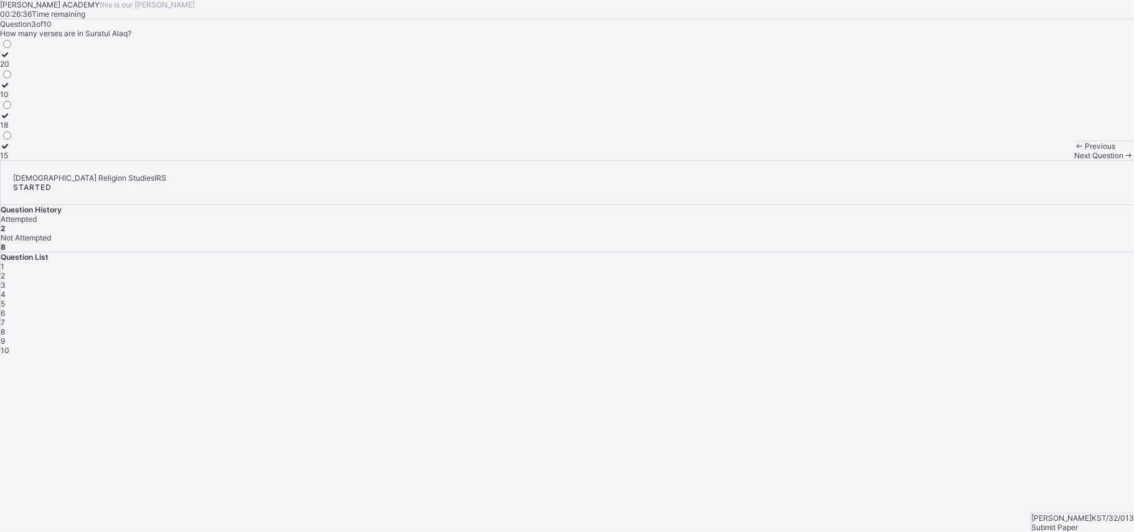
click at [13, 129] on div "18" at bounding box center [6, 124] width 13 height 9
click at [850, 289] on div "4" at bounding box center [567, 293] width 1133 height 9
click at [83, 160] on div "Iqra" at bounding box center [41, 155] width 83 height 9
click at [5, 299] on span "5" at bounding box center [3, 303] width 4 height 9
click at [72, 99] on div "dry ablution" at bounding box center [36, 94] width 72 height 9
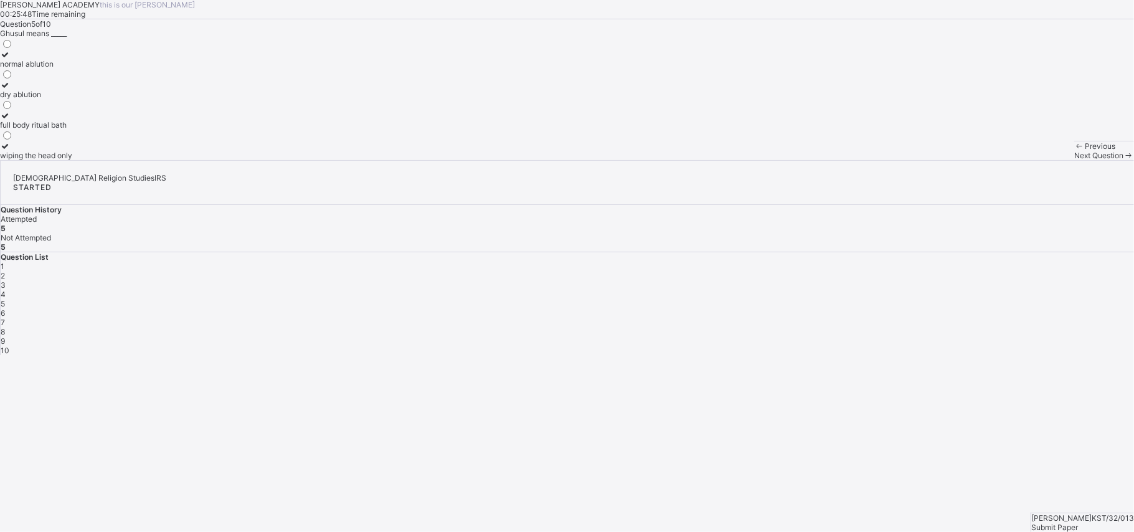
click at [850, 308] on div "6" at bounding box center [567, 312] width 1133 height 9
click at [77, 68] on label "ater Janaba (impurity)" at bounding box center [38, 59] width 77 height 19
click at [850, 317] on div "7" at bounding box center [567, 321] width 1133 height 9
click at [83, 99] on div "facing the Qiblah" at bounding box center [41, 94] width 83 height 9
click at [850, 327] on div "8" at bounding box center [567, 331] width 1133 height 9
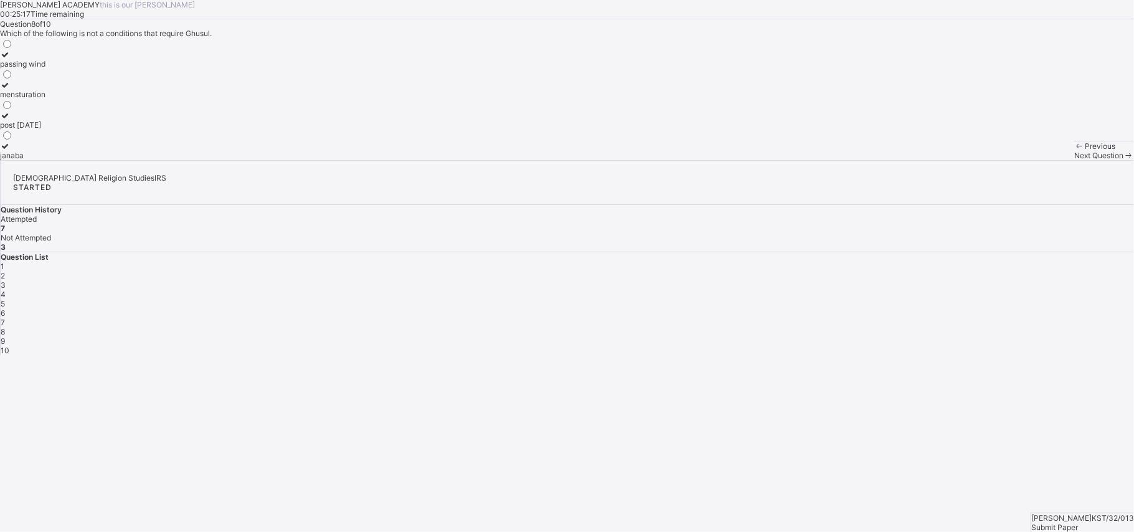
click at [45, 129] on label "post [DATE]" at bounding box center [22, 120] width 45 height 19
click at [45, 160] on label "janaba" at bounding box center [22, 150] width 45 height 19
click at [850, 336] on div "9" at bounding box center [567, 340] width 1133 height 9
click at [60, 129] on label "[PERSON_NAME]" at bounding box center [30, 120] width 60 height 19
click at [9, 345] on span "10" at bounding box center [5, 349] width 9 height 9
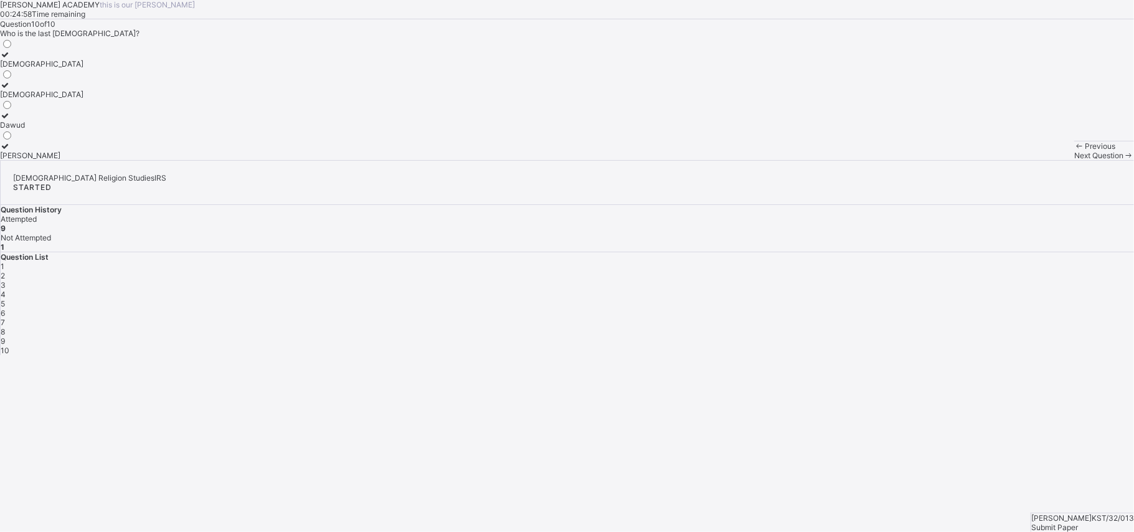
click at [83, 160] on div "[PERSON_NAME]" at bounding box center [41, 155] width 83 height 9
click at [850, 398] on span "Submit Paper" at bounding box center [1054, 526] width 47 height 9
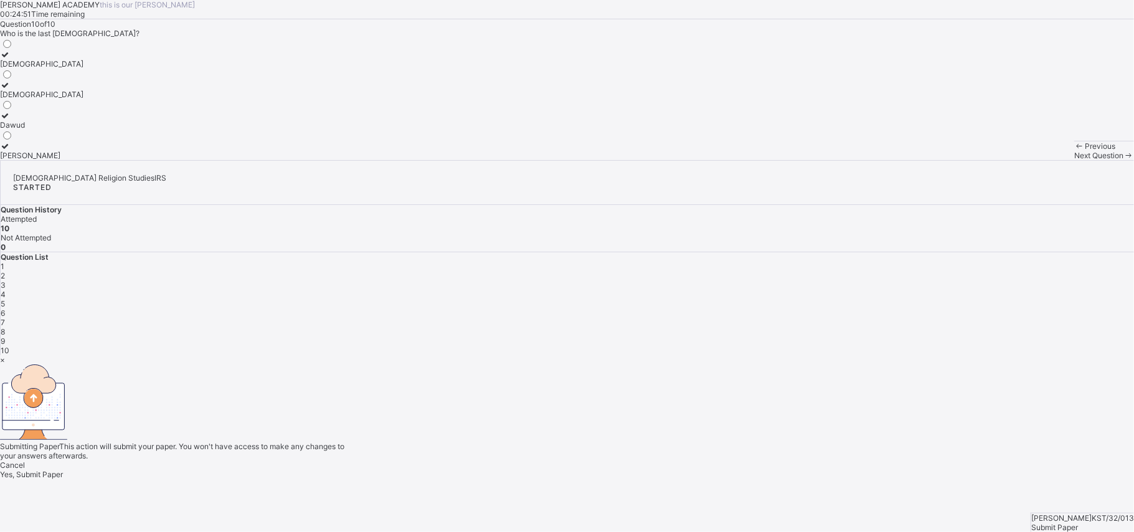
click at [63, 398] on span "Yes, Submit Paper" at bounding box center [31, 473] width 63 height 9
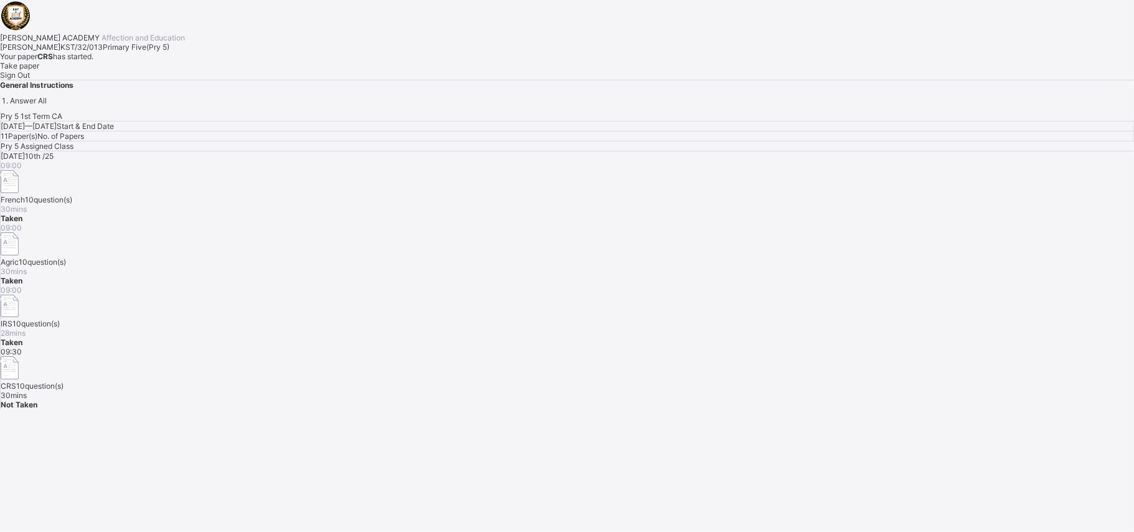
click at [30, 80] on span "Sign Out" at bounding box center [15, 74] width 30 height 9
